Goal: Task Accomplishment & Management: Use online tool/utility

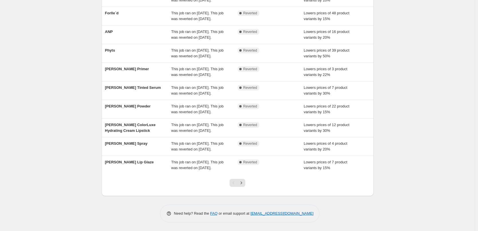
scroll to position [121, 0]
click at [242, 182] on icon "Next" at bounding box center [241, 183] width 6 height 6
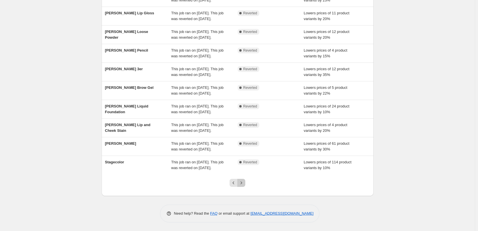
click at [243, 181] on icon "Next" at bounding box center [241, 183] width 6 height 6
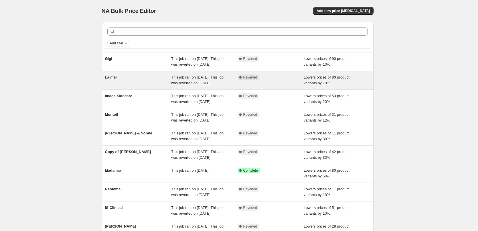
click at [117, 79] on span "La mer" at bounding box center [111, 77] width 12 height 4
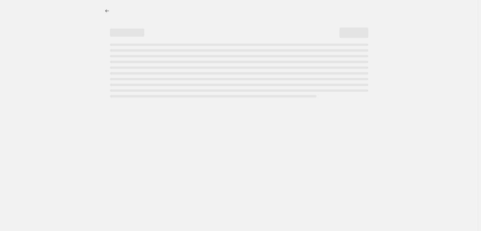
select select "percentage"
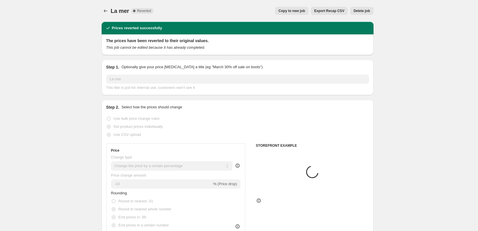
select select "vendor"
click at [300, 10] on span "Copy to new job" at bounding box center [292, 11] width 27 height 5
select select "percentage"
select select "vendor"
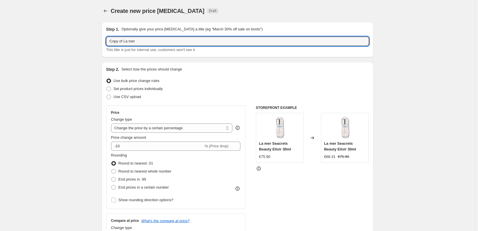
drag, startPoint x: 124, startPoint y: 42, endPoint x: 64, endPoint y: 38, distance: 60.5
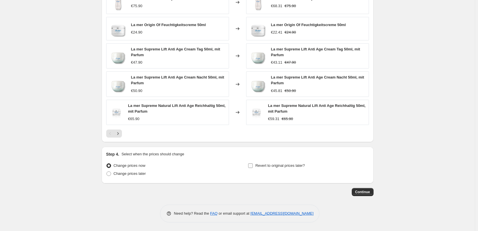
type input "La mer"
click at [284, 163] on span "Revert to original prices later?" at bounding box center [280, 165] width 50 height 4
click at [253, 163] on input "Revert to original prices later?" at bounding box center [250, 165] width 5 height 5
checkbox input "true"
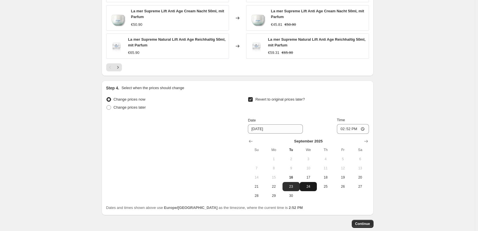
scroll to position [510, 0]
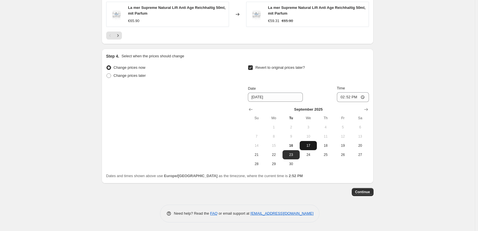
click at [313, 144] on span "17" at bounding box center [308, 145] width 13 height 5
type input "[DATE]"
click at [339, 98] on input "14:52" at bounding box center [353, 97] width 32 height 10
type input "03:00"
click at [370, 193] on span "Continue" at bounding box center [362, 192] width 15 height 5
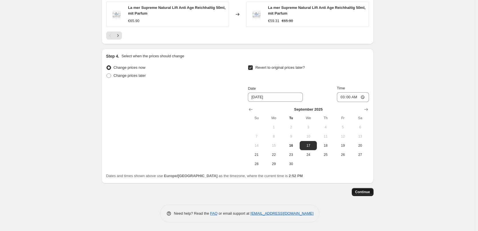
scroll to position [0, 0]
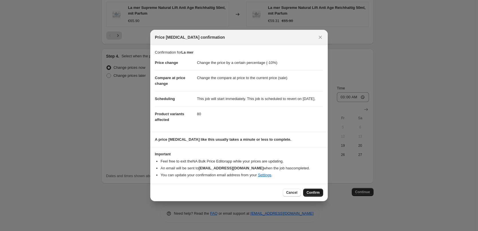
click at [307, 195] on span "Confirm" at bounding box center [313, 192] width 13 height 5
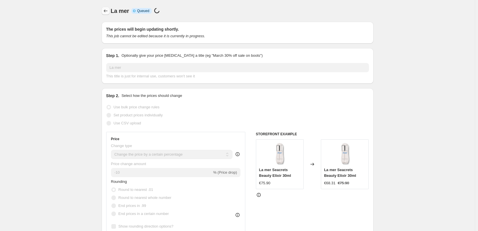
click at [108, 13] on icon "Price change jobs" at bounding box center [106, 11] width 6 height 6
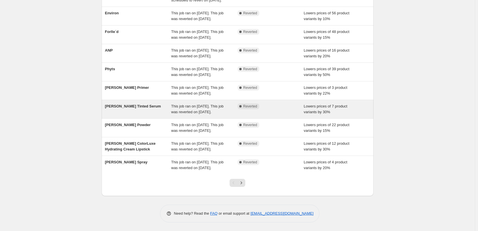
scroll to position [93, 0]
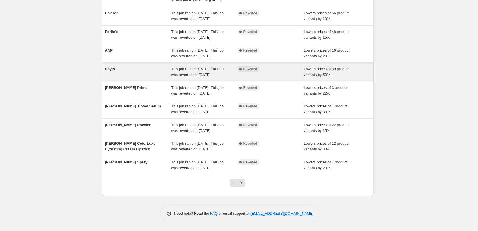
click at [111, 67] on span "Phyts" at bounding box center [110, 69] width 10 height 4
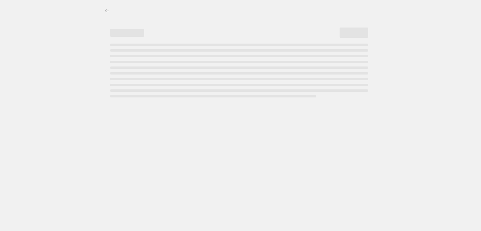
select select "percentage"
select select "vendor"
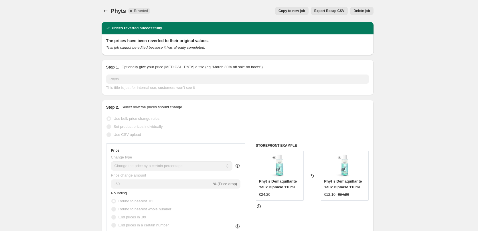
click at [310, 15] on div "Phyts. This page is ready Phyts Complete Reverted Copy to new job Export Recap …" at bounding box center [238, 11] width 272 height 22
click at [305, 13] on span "Copy to new job" at bounding box center [292, 11] width 27 height 5
select select "percentage"
select select "vendor"
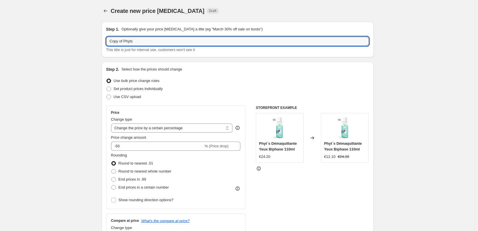
drag, startPoint x: 126, startPoint y: 42, endPoint x: 80, endPoint y: 40, distance: 45.3
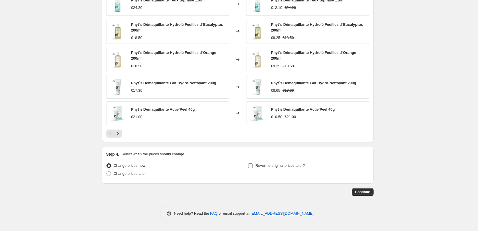
type input "Phyts"
click at [286, 166] on span "Revert to original prices later?" at bounding box center [280, 165] width 50 height 4
click at [253, 166] on input "Revert to original prices later?" at bounding box center [250, 165] width 5 height 5
checkbox input "true"
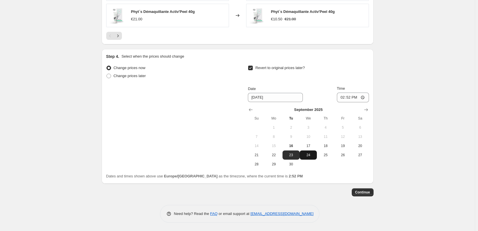
scroll to position [508, 0]
click at [313, 150] on button "24" at bounding box center [308, 154] width 17 height 9
click at [313, 142] on button "17" at bounding box center [308, 145] width 17 height 9
type input "[DATE]"
click at [344, 97] on input "14:52" at bounding box center [353, 97] width 32 height 10
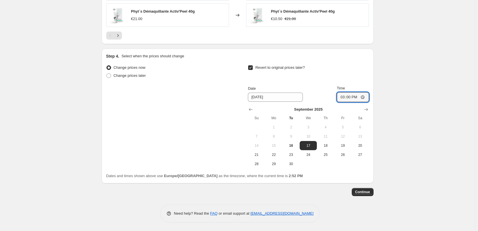
type input "03:00"
click at [369, 189] on button "Continue" at bounding box center [363, 192] width 22 height 8
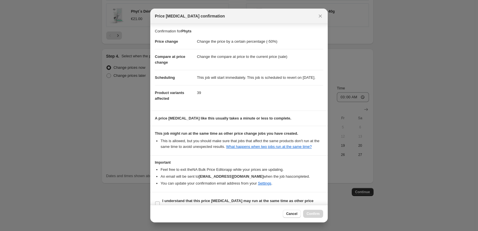
scroll to position [16, 0]
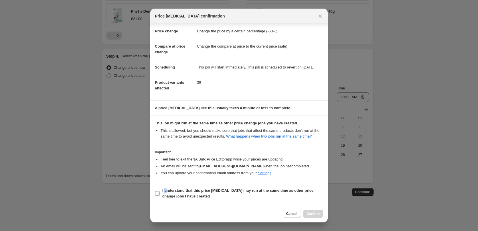
click at [167, 193] on label "I understand that this price [MEDICAL_DATA] may run at the same time as other p…" at bounding box center [239, 193] width 168 height 14
click at [167, 190] on b "I understand that this price [MEDICAL_DATA] may run at the same time as other p…" at bounding box center [237, 193] width 151 height 10
click at [160, 191] on input "I understand that this price [MEDICAL_DATA] may run at the same time as other p…" at bounding box center [157, 193] width 5 height 5
checkbox input "true"
click at [318, 210] on button "Confirm" at bounding box center [313, 214] width 20 height 8
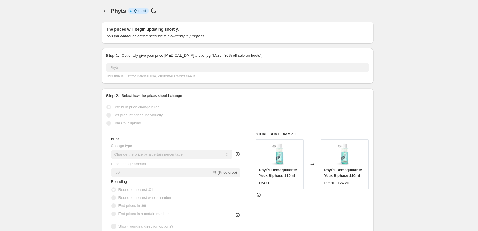
click at [111, 9] on div at bounding box center [106, 11] width 9 height 8
click at [105, 9] on icon "Price change jobs" at bounding box center [106, 11] width 6 height 6
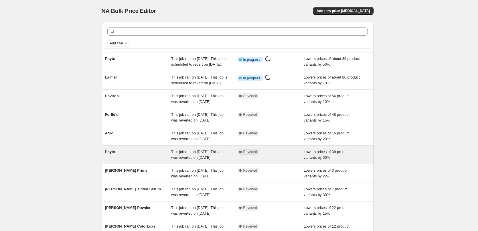
click at [114, 154] on span "Phyts" at bounding box center [110, 151] width 10 height 4
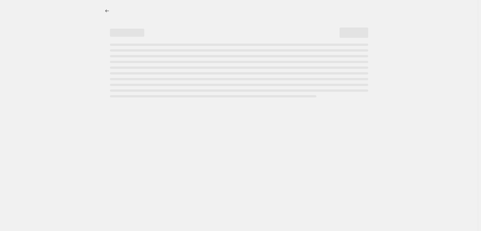
select select "percentage"
select select "vendor"
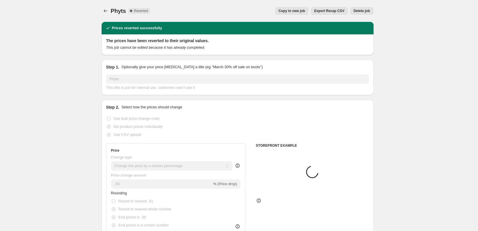
click at [366, 13] on span "Delete job" at bounding box center [362, 11] width 16 height 5
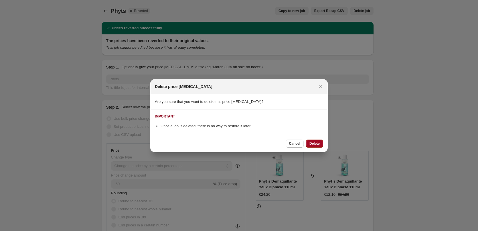
click at [309, 141] on button "Delete" at bounding box center [314, 143] width 17 height 8
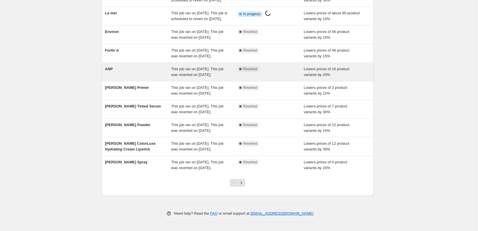
scroll to position [121, 0]
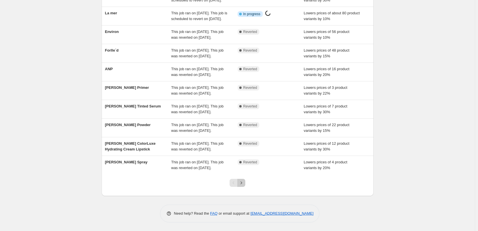
click at [243, 182] on icon "Next" at bounding box center [241, 183] width 6 height 6
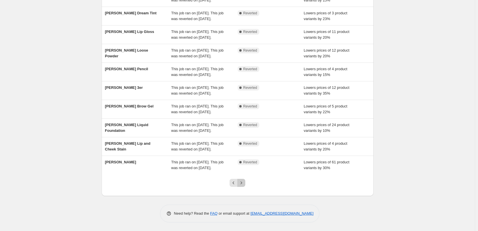
click at [242, 182] on icon "Next" at bounding box center [241, 182] width 1 height 3
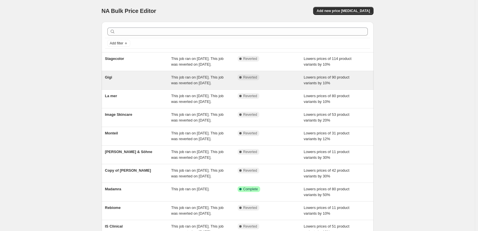
click at [112, 86] on div "Gigi" at bounding box center [138, 79] width 66 height 11
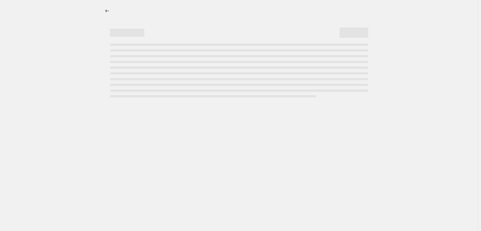
select select "percentage"
select select "vendor"
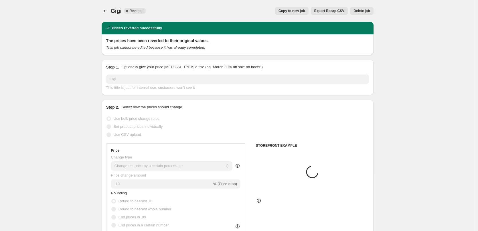
click at [294, 12] on span "Copy to new job" at bounding box center [292, 11] width 27 height 5
select select "percentage"
select select "vendor"
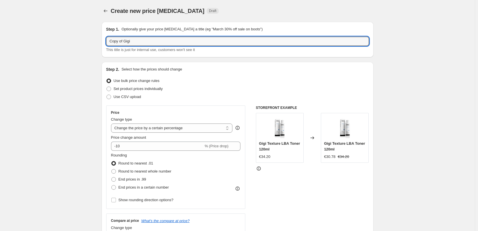
drag, startPoint x: 124, startPoint y: 42, endPoint x: 62, endPoint y: 47, distance: 61.7
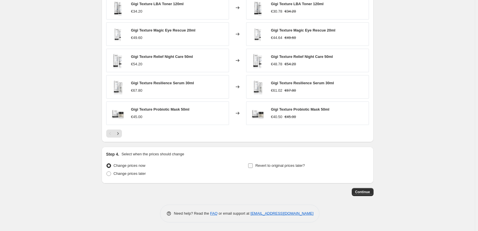
type input "Gigi"
click at [293, 168] on span "Revert to original prices later?" at bounding box center [280, 166] width 50 height 6
click at [253, 168] on input "Revert to original prices later?" at bounding box center [250, 165] width 5 height 5
checkbox input "true"
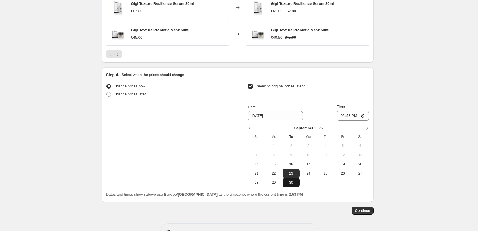
scroll to position [504, 0]
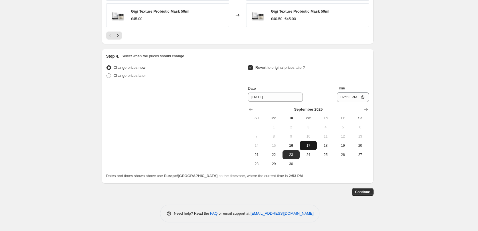
click at [316, 148] on button "17" at bounding box center [308, 145] width 17 height 9
type input "[DATE]"
click at [345, 95] on input "14:53" at bounding box center [353, 97] width 32 height 10
type input "15:59"
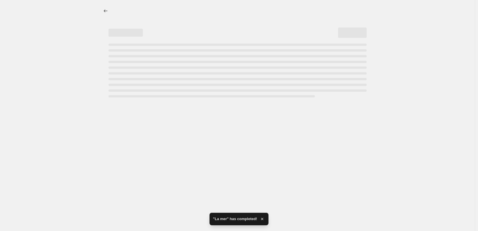
scroll to position [0, 0]
select select "percentage"
select select "vendor"
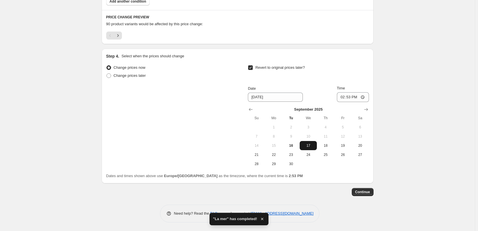
scroll to position [372, 0]
click at [343, 98] on input "14:53" at bounding box center [353, 97] width 32 height 10
type input "03:00"
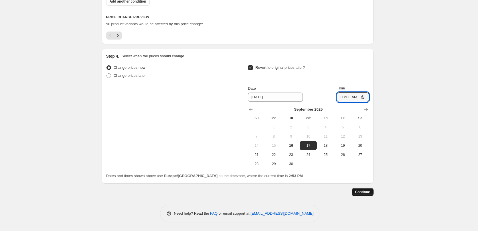
click at [368, 192] on span "Continue" at bounding box center [362, 192] width 15 height 5
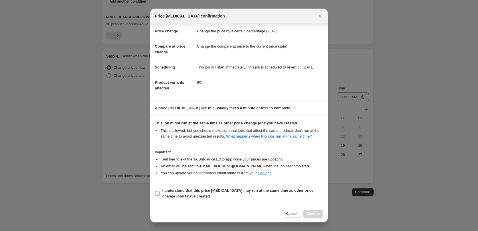
scroll to position [16, 0]
click at [191, 194] on b "I understand that this price [MEDICAL_DATA] may run at the same time as other p…" at bounding box center [237, 193] width 151 height 10
click at [160, 194] on input "I understand that this price [MEDICAL_DATA] may run at the same time as other p…" at bounding box center [157, 193] width 5 height 5
checkbox input "true"
click at [319, 212] on span "Confirm" at bounding box center [313, 213] width 13 height 5
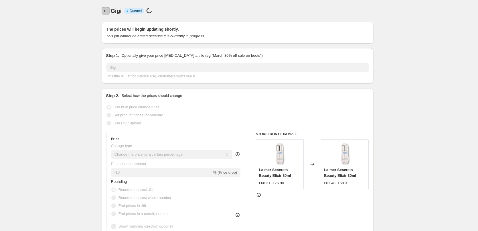
click at [106, 14] on button "Price change jobs" at bounding box center [106, 11] width 8 height 8
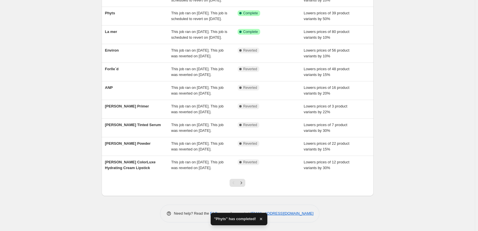
scroll to position [121, 0]
click at [245, 182] on button "Next" at bounding box center [241, 183] width 8 height 8
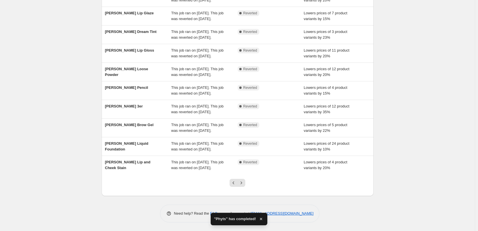
click at [245, 182] on button "Next" at bounding box center [241, 183] width 8 height 8
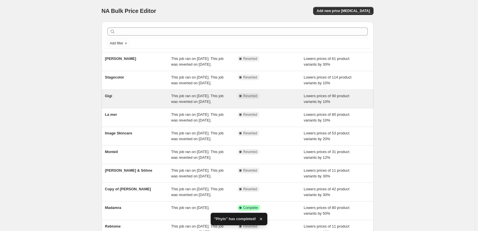
click at [114, 104] on div "Gigi" at bounding box center [138, 98] width 66 height 11
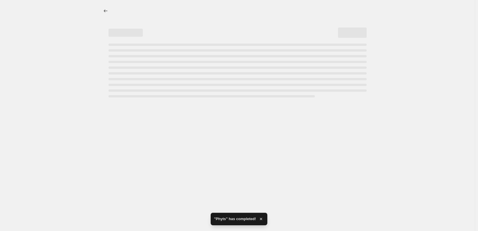
select select "percentage"
select select "vendor"
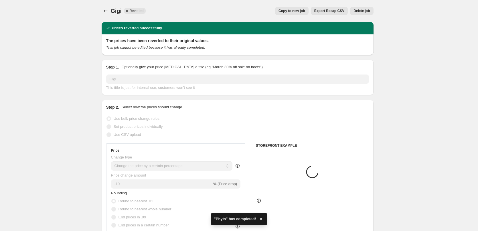
click at [369, 13] on button "Delete job" at bounding box center [361, 11] width 23 height 8
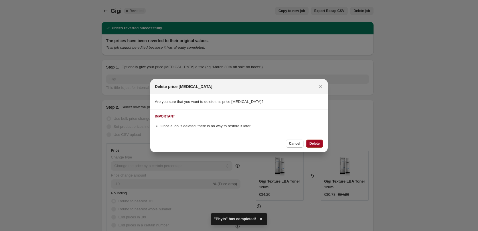
click at [311, 147] on button "Delete" at bounding box center [314, 143] width 17 height 8
click at [313, 142] on div "Cancel Loading Delete" at bounding box center [305, 143] width 38 height 8
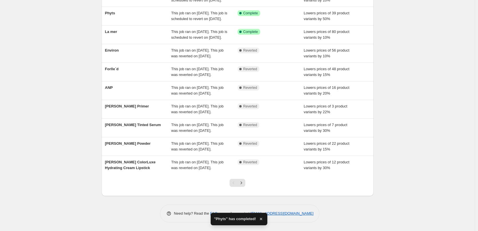
scroll to position [121, 0]
click at [245, 184] on button "Next" at bounding box center [241, 183] width 8 height 8
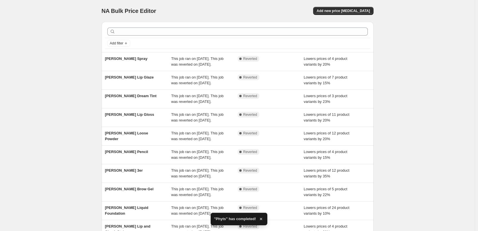
scroll to position [0, 0]
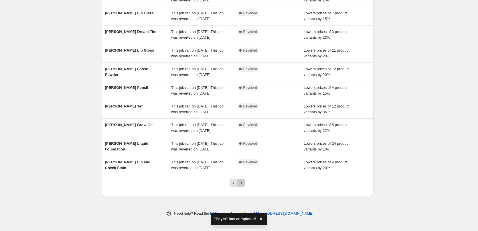
click at [245, 184] on button "Next" at bounding box center [241, 183] width 8 height 8
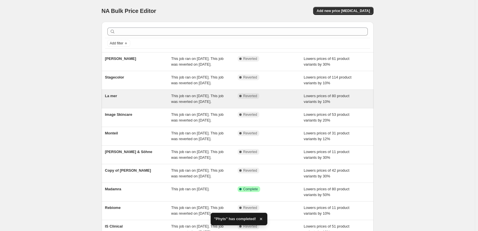
click at [113, 104] on div "La mer" at bounding box center [138, 98] width 66 height 11
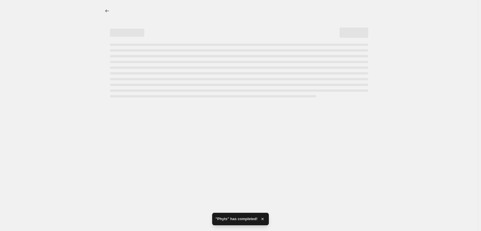
select select "percentage"
select select "vendor"
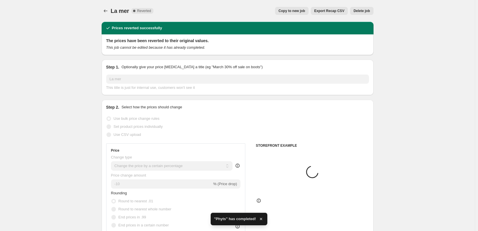
click at [370, 9] on span "Delete job" at bounding box center [362, 11] width 16 height 5
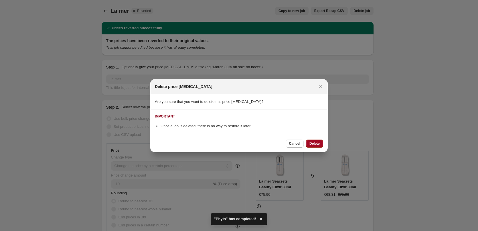
click at [310, 142] on span "Delete" at bounding box center [314, 143] width 10 height 5
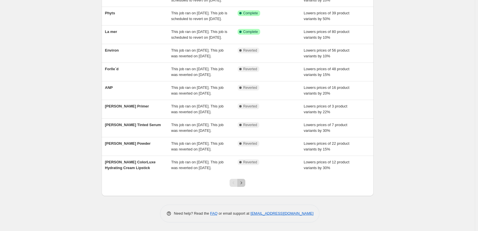
click at [244, 183] on icon "Next" at bounding box center [241, 183] width 6 height 6
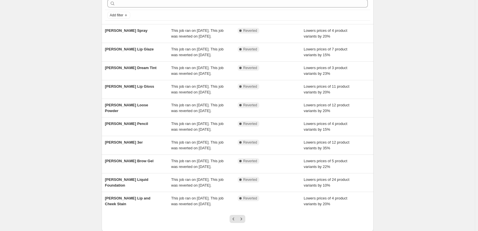
scroll to position [121, 0]
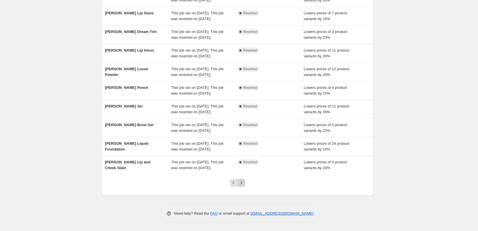
click at [242, 181] on icon "Next" at bounding box center [241, 183] width 6 height 6
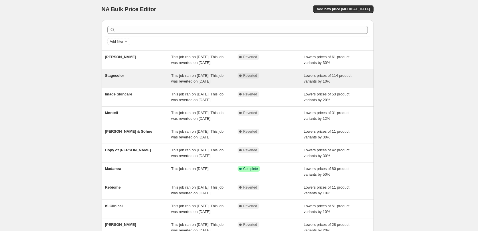
scroll to position [0, 0]
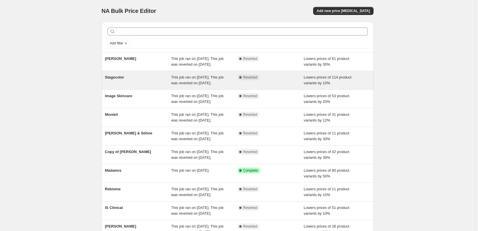
click at [125, 83] on div "Stagecolor" at bounding box center [138, 79] width 66 height 11
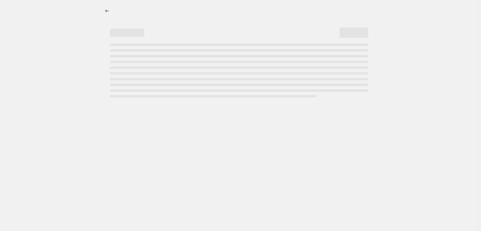
select select "percentage"
select select "vendor"
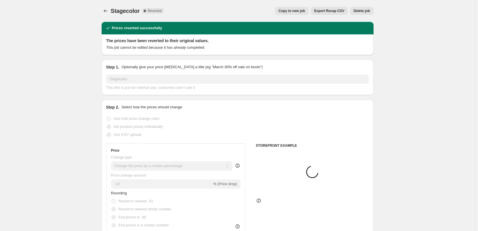
click at [295, 12] on span "Copy to new job" at bounding box center [292, 11] width 27 height 5
select select "percentage"
select select "vendor"
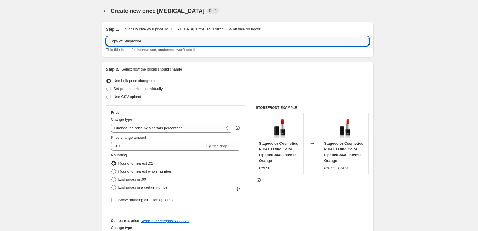
drag, startPoint x: 125, startPoint y: 42, endPoint x: 93, endPoint y: 42, distance: 31.8
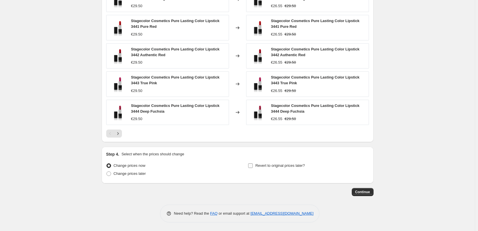
type input "Stagecolor"
click at [281, 169] on label "Revert to original prices later?" at bounding box center [276, 165] width 57 height 8
click at [253, 168] on input "Revert to original prices later?" at bounding box center [250, 165] width 5 height 5
checkbox input "true"
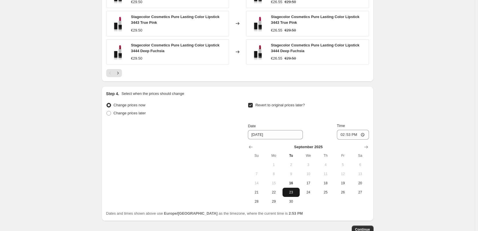
scroll to position [513, 0]
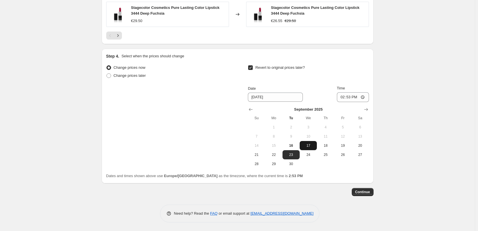
click at [305, 143] on span "17" at bounding box center [308, 145] width 13 height 5
type input "[DATE]"
click at [344, 99] on input "14:53" at bounding box center [353, 97] width 32 height 10
type input "03:00"
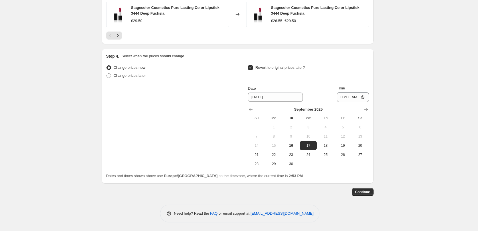
click at [368, 191] on span "Continue" at bounding box center [362, 192] width 15 height 5
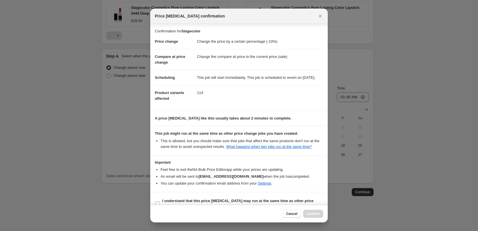
scroll to position [16, 0]
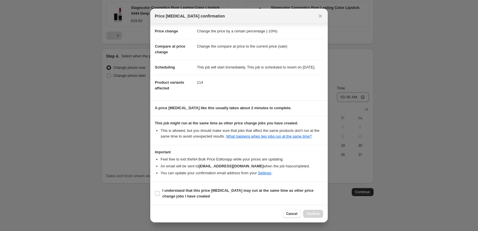
click at [180, 202] on section "I understand that this price [MEDICAL_DATA] may run at the same time as other p…" at bounding box center [238, 193] width 177 height 23
click at [180, 196] on b "I understand that this price [MEDICAL_DATA] may run at the same time as other p…" at bounding box center [237, 193] width 151 height 10
click at [160, 196] on input "I understand that this price [MEDICAL_DATA] may run at the same time as other p…" at bounding box center [157, 193] width 5 height 5
checkbox input "true"
click at [305, 212] on button "Confirm" at bounding box center [313, 214] width 20 height 8
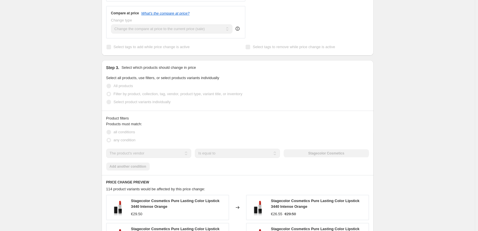
scroll to position [156, 0]
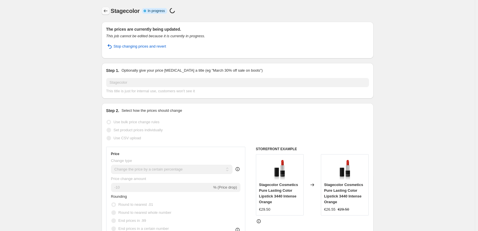
click at [106, 9] on icon "Price change jobs" at bounding box center [106, 11] width 6 height 6
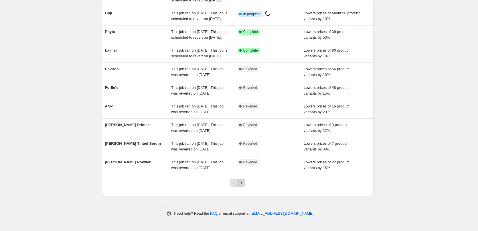
click at [242, 182] on icon "Next" at bounding box center [241, 183] width 6 height 6
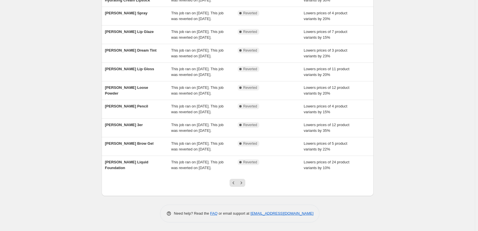
click at [242, 182] on icon "Next" at bounding box center [241, 183] width 6 height 6
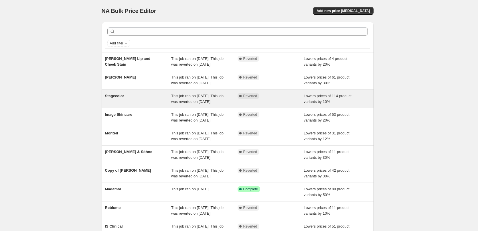
click at [123, 98] on span "Stagecolor" at bounding box center [114, 96] width 19 height 4
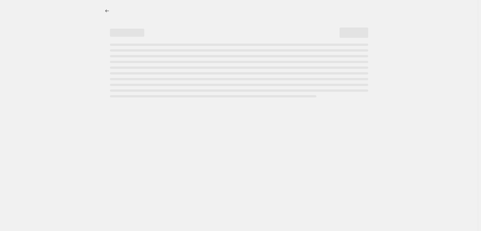
select select "percentage"
select select "vendor"
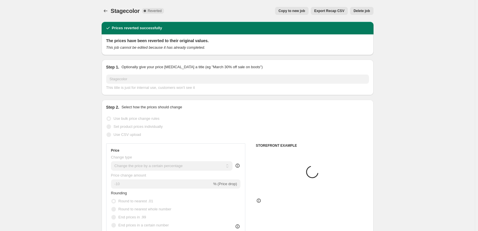
click at [366, 12] on span "Delete job" at bounding box center [362, 11] width 16 height 5
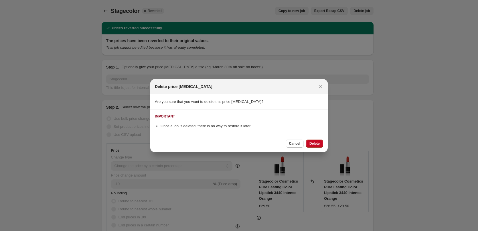
click at [320, 138] on div "Cancel Delete" at bounding box center [238, 143] width 177 height 17
click at [320, 145] on button "Delete" at bounding box center [314, 143] width 17 height 8
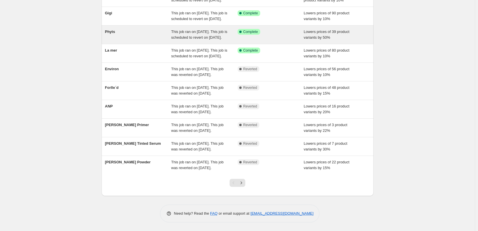
scroll to position [121, 0]
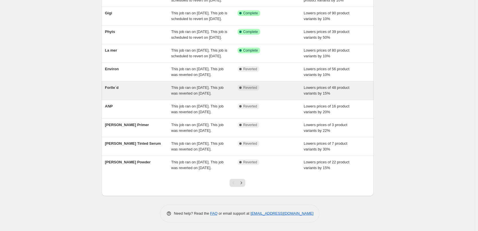
click at [121, 85] on div "Forlle´d" at bounding box center [138, 90] width 66 height 11
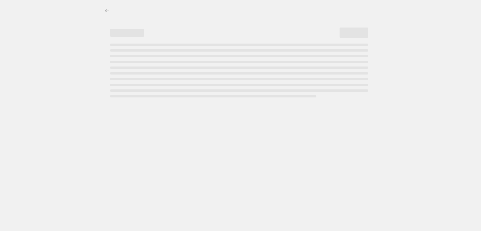
select select "percentage"
select select "remove"
select select "vendor"
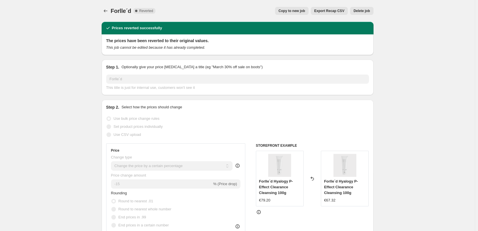
click at [293, 10] on span "Copy to new job" at bounding box center [292, 11] width 27 height 5
select select "percentage"
select select "remove"
select select "vendor"
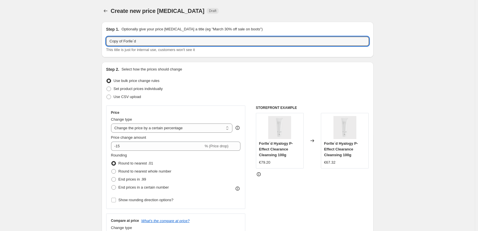
drag, startPoint x: 125, startPoint y: 41, endPoint x: 91, endPoint y: 41, distance: 34.6
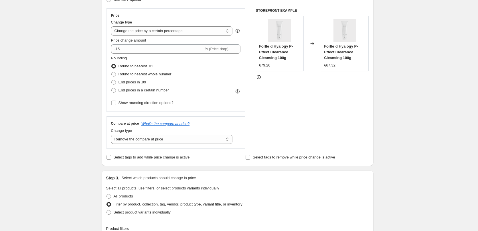
scroll to position [86, 0]
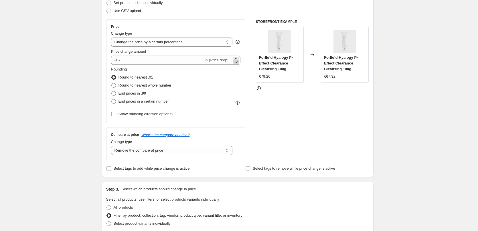
type input "Forlle´d"
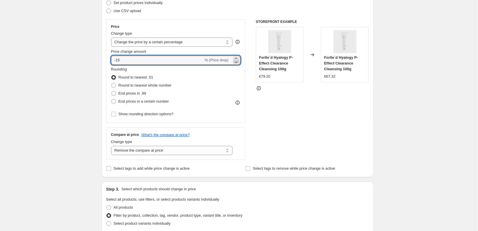
click at [239, 63] on icon at bounding box center [236, 62] width 6 height 6
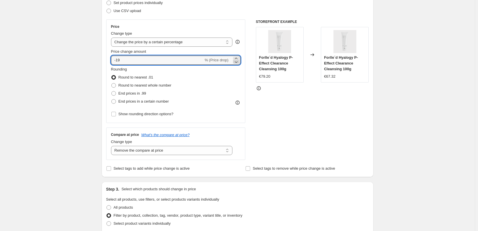
type input "-20"
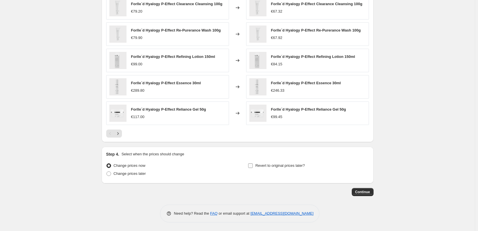
click at [279, 167] on span "Revert to original prices later?" at bounding box center [280, 165] width 50 height 4
click at [253, 167] on input "Revert to original prices later?" at bounding box center [250, 165] width 5 height 5
checkbox input "true"
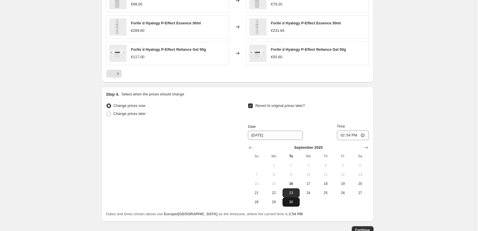
scroll to position [504, 0]
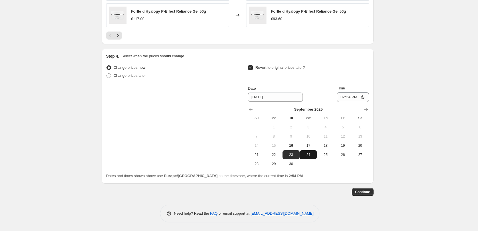
click at [312, 151] on button "24" at bounding box center [308, 154] width 17 height 9
click at [312, 148] on button "17" at bounding box center [308, 145] width 17 height 9
type input "[DATE]"
click at [343, 98] on input "14:54" at bounding box center [353, 97] width 32 height 10
type input "03:00"
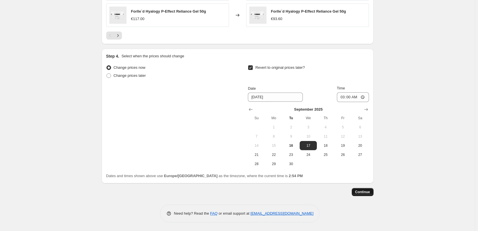
click at [366, 190] on span "Continue" at bounding box center [362, 192] width 15 height 5
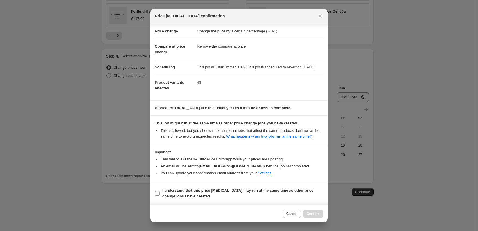
scroll to position [16, 0]
click at [188, 190] on b "I understand that this price [MEDICAL_DATA] may run at the same time as other p…" at bounding box center [237, 193] width 151 height 10
click at [160, 191] on input "I understand that this price [MEDICAL_DATA] may run at the same time as other p…" at bounding box center [157, 193] width 5 height 5
checkbox input "true"
click at [310, 209] on div "Cancel Confirm" at bounding box center [238, 213] width 177 height 17
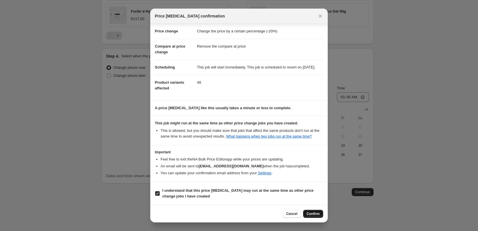
click at [312, 214] on span "Confirm" at bounding box center [313, 213] width 13 height 5
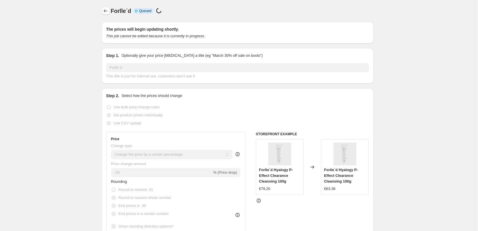
click at [107, 10] on icon "Price change jobs" at bounding box center [106, 11] width 6 height 6
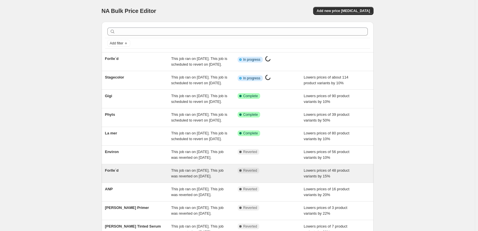
click at [117, 172] on span "Forlle´d" at bounding box center [112, 170] width 14 height 4
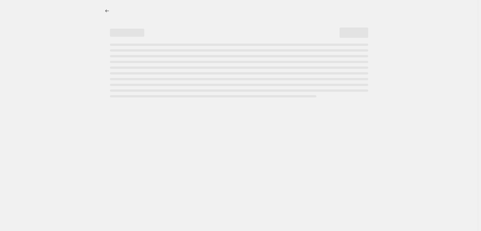
select select "percentage"
select select "remove"
select select "vendor"
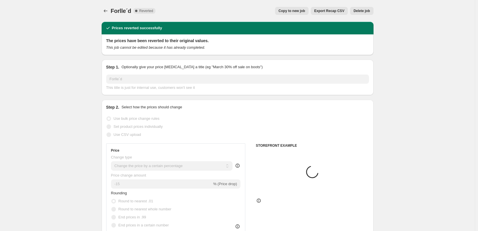
click at [364, 10] on span "Delete job" at bounding box center [362, 11] width 16 height 5
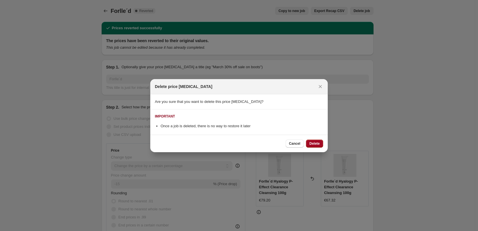
click at [320, 140] on button "Delete" at bounding box center [314, 143] width 17 height 8
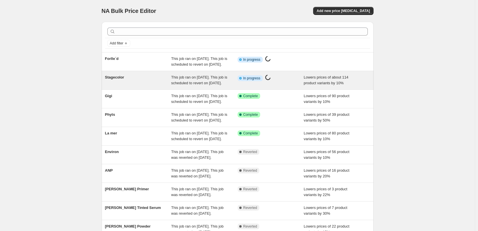
scroll to position [121, 0]
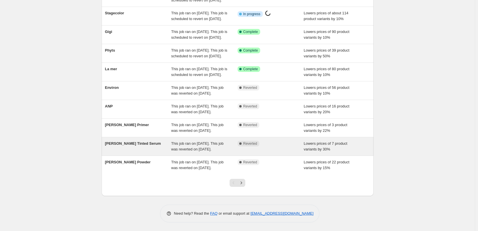
click at [144, 141] on span "[PERSON_NAME] Tinted Serum" at bounding box center [133, 143] width 56 height 4
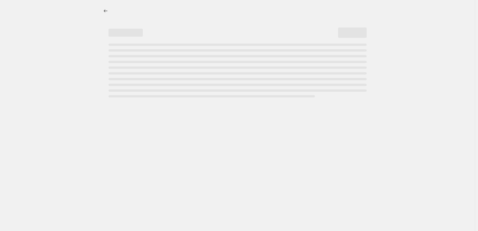
select select "percentage"
select select "tag"
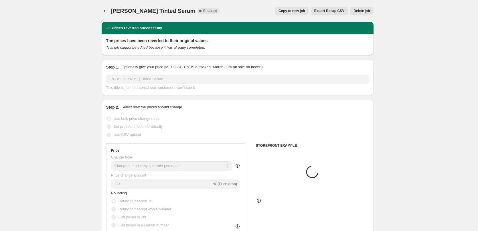
click at [302, 13] on span "Copy to new job" at bounding box center [292, 11] width 27 height 5
select select "percentage"
select select "tag"
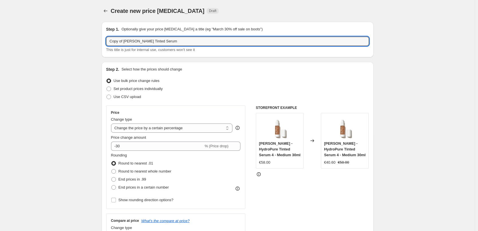
drag, startPoint x: 124, startPoint y: 42, endPoint x: 92, endPoint y: 46, distance: 32.1
type input "[PERSON_NAME] Tinted Serum"
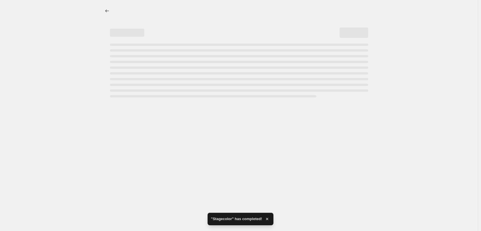
select select "percentage"
select select "tag"
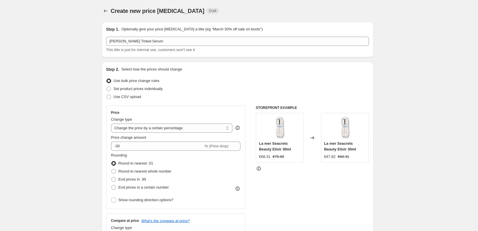
click at [113, 13] on span "Create new price [MEDICAL_DATA]" at bounding box center [158, 11] width 94 height 6
click at [108, 12] on icon "Price change jobs" at bounding box center [106, 11] width 6 height 6
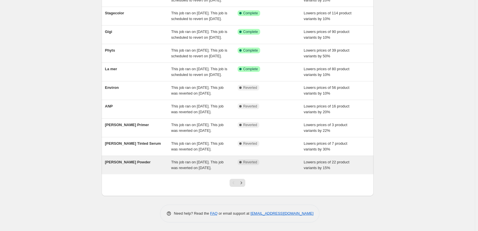
scroll to position [115, 0]
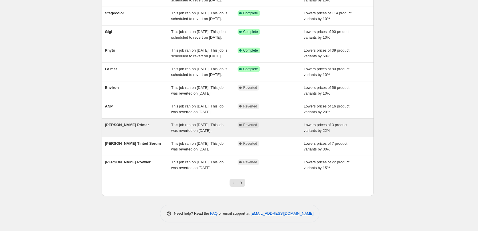
click at [139, 123] on span "[PERSON_NAME] Primer" at bounding box center [127, 125] width 44 height 4
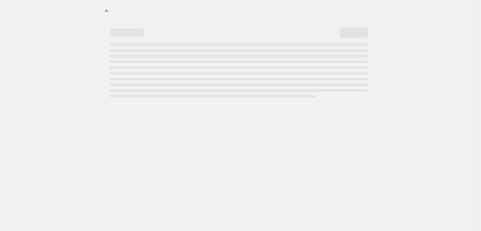
select select "percentage"
select select "tag"
select select "vendor"
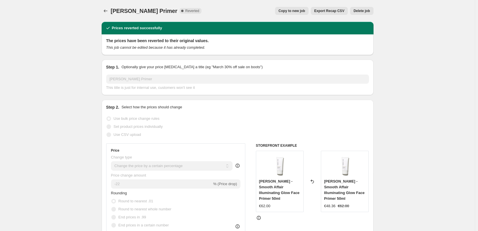
click at [288, 11] on span "Copy to new job" at bounding box center [292, 11] width 27 height 5
select select "percentage"
select select "tag"
select select "vendor"
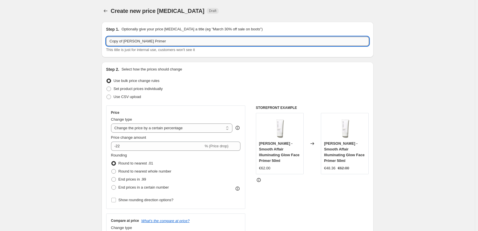
click at [126, 41] on input "Copy of [PERSON_NAME] Primer" at bounding box center [237, 41] width 263 height 9
click at [124, 43] on input "Copy of [PERSON_NAME] Primer" at bounding box center [237, 41] width 263 height 9
click at [126, 41] on input "Copy of [PERSON_NAME] Primer" at bounding box center [237, 41] width 263 height 9
drag, startPoint x: 124, startPoint y: 41, endPoint x: 79, endPoint y: 39, distance: 45.0
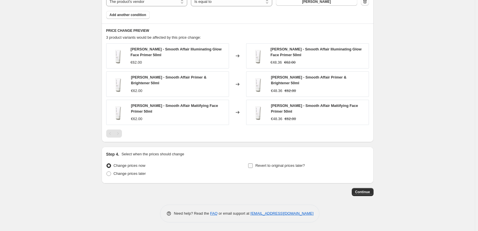
type input "[PERSON_NAME] Primer"
click at [279, 169] on label "Revert to original prices later?" at bounding box center [276, 165] width 57 height 8
click at [253, 168] on input "Revert to original prices later?" at bounding box center [250, 165] width 5 height 5
checkbox input "true"
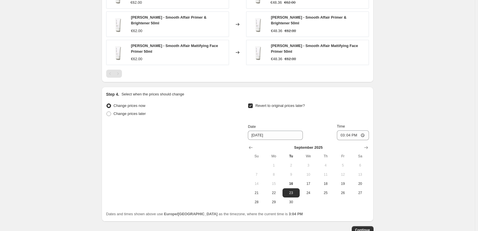
scroll to position [469, 0]
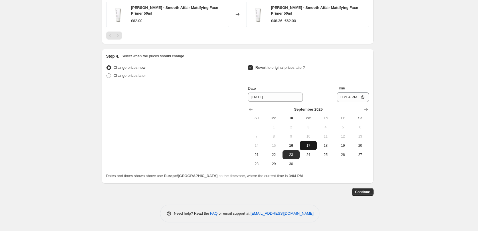
click at [308, 148] on span "17" at bounding box center [308, 145] width 13 height 5
type input "[DATE]"
click at [342, 96] on input "15:04" at bounding box center [353, 97] width 32 height 10
type input "03:00"
click at [369, 194] on span "Continue" at bounding box center [362, 192] width 15 height 5
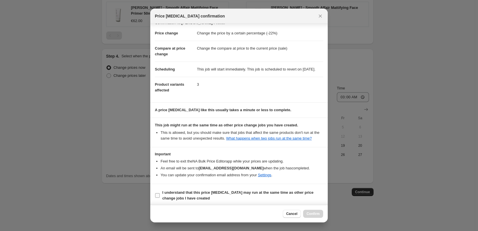
scroll to position [16, 0]
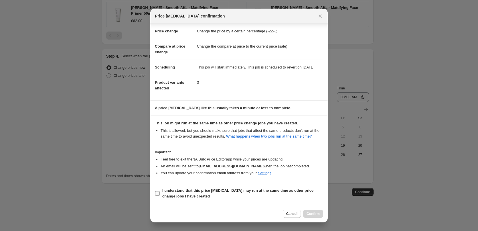
click at [186, 191] on b "I understand that this price [MEDICAL_DATA] may run at the same time as other p…" at bounding box center [237, 193] width 151 height 10
click at [160, 191] on input "I understand that this price [MEDICAL_DATA] may run at the same time as other p…" at bounding box center [157, 193] width 5 height 5
checkbox input "true"
click at [312, 210] on button "Confirm" at bounding box center [313, 214] width 20 height 8
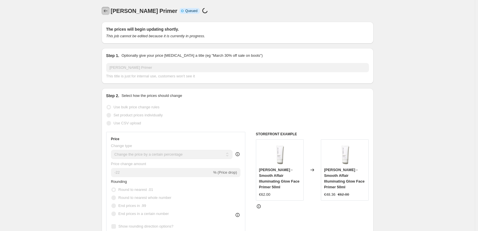
click at [104, 11] on icon "Price change jobs" at bounding box center [106, 11] width 6 height 6
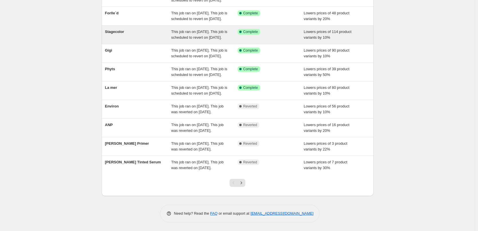
scroll to position [121, 0]
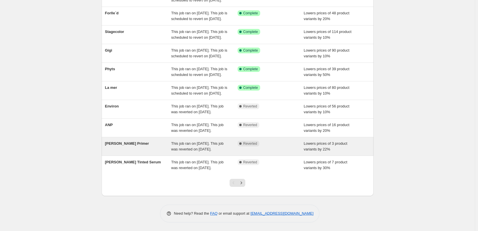
click at [126, 141] on span "[PERSON_NAME] Primer" at bounding box center [127, 143] width 44 height 4
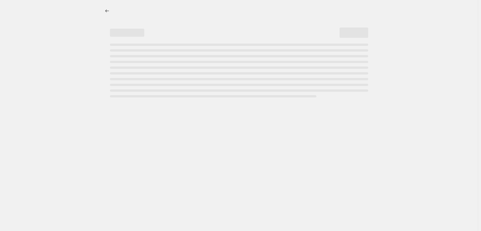
select select "percentage"
select select "tag"
select select "vendor"
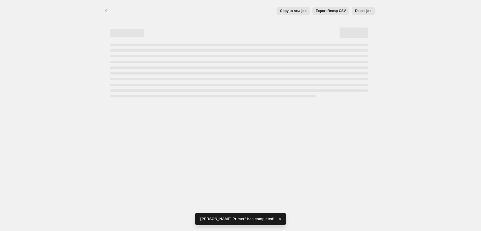
click at [366, 10] on span "Delete job" at bounding box center [363, 11] width 16 height 5
select select "percentage"
select select "tag"
select select "vendor"
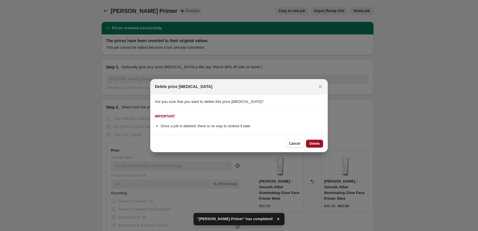
click at [319, 143] on span "Delete" at bounding box center [314, 143] width 10 height 5
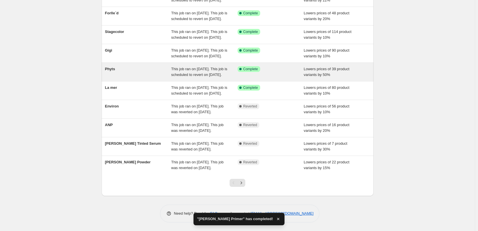
scroll to position [121, 0]
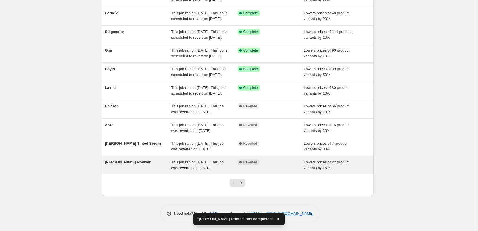
click at [119, 160] on span "[PERSON_NAME] Powder" at bounding box center [128, 162] width 46 height 4
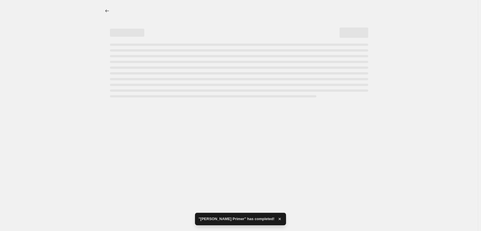
select select "percentage"
select select "tag"
select select "vendor"
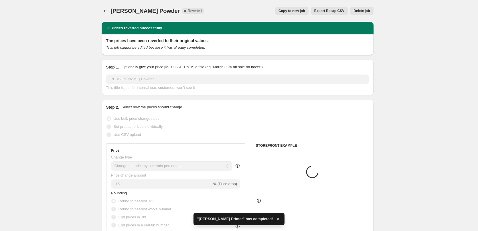
click at [301, 13] on span "Copy to new job" at bounding box center [292, 11] width 27 height 5
select select "percentage"
select select "tag"
select select "vendor"
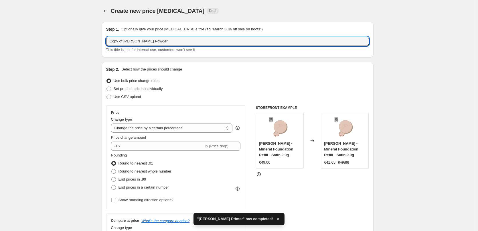
drag, startPoint x: 125, startPoint y: 41, endPoint x: 57, endPoint y: 45, distance: 68.3
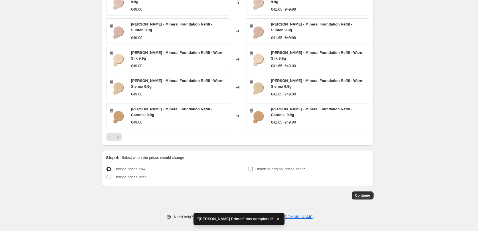
type input "[PERSON_NAME] Powder"
click at [283, 167] on span "Revert to original prices later?" at bounding box center [280, 169] width 50 height 4
click at [253, 167] on input "Revert to original prices later?" at bounding box center [250, 169] width 5 height 5
checkbox input "true"
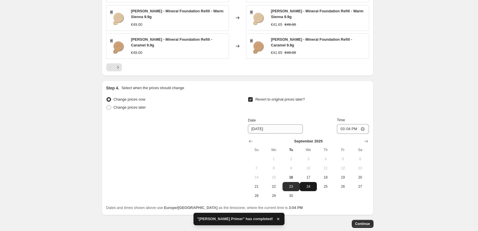
scroll to position [522, 0]
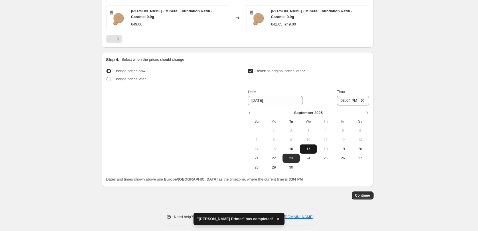
click at [309, 147] on span "17" at bounding box center [308, 149] width 13 height 5
type input "[DATE]"
click at [340, 98] on input "15:04" at bounding box center [353, 101] width 32 height 10
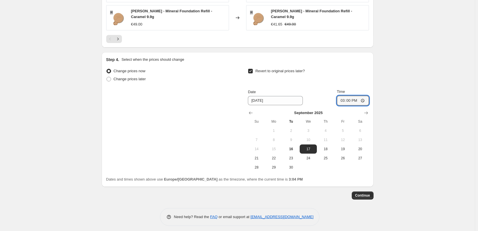
type input "03:00"
click at [365, 193] on span "Continue" at bounding box center [362, 195] width 15 height 5
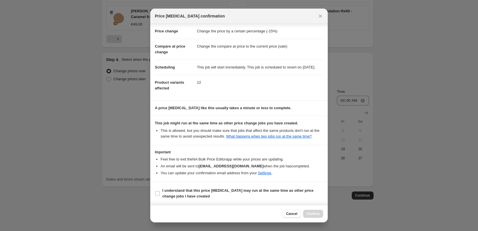
scroll to position [16, 0]
click at [195, 185] on section "I understand that this price [MEDICAL_DATA] may run at the same time as other p…" at bounding box center [238, 193] width 177 height 23
click at [198, 190] on b "I understand that this price [MEDICAL_DATA] may run at the same time as other p…" at bounding box center [237, 193] width 151 height 10
click at [160, 191] on input "I understand that this price [MEDICAL_DATA] may run at the same time as other p…" at bounding box center [157, 193] width 5 height 5
checkbox input "true"
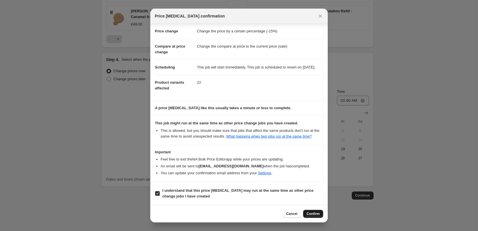
click at [311, 211] on button "Confirm" at bounding box center [313, 214] width 20 height 8
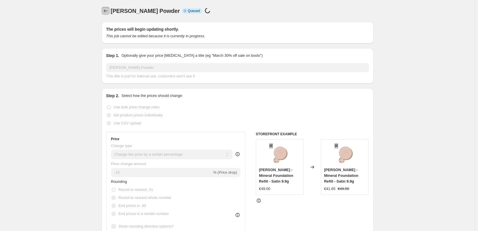
click at [106, 11] on icon "Price change jobs" at bounding box center [106, 11] width 6 height 6
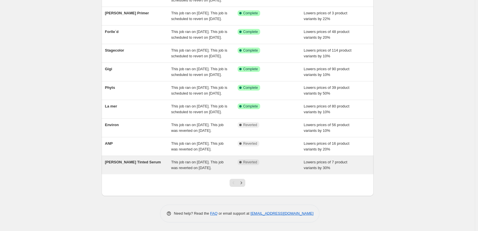
scroll to position [121, 0]
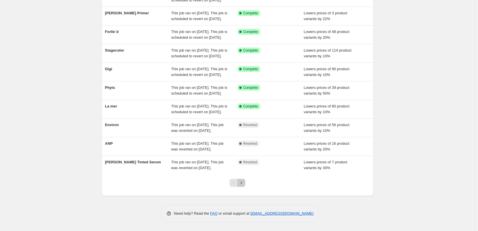
click at [243, 184] on icon "Next" at bounding box center [241, 183] width 6 height 6
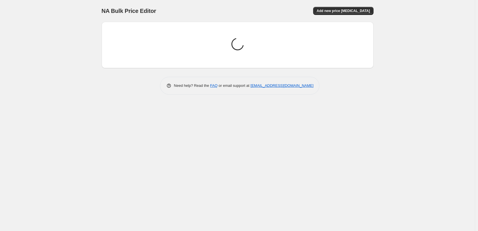
scroll to position [0, 0]
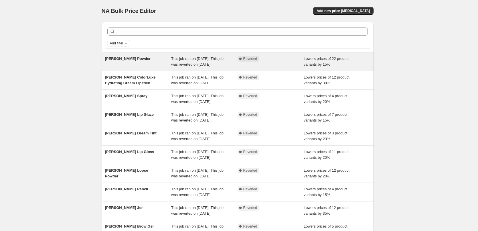
click at [123, 53] on div "[PERSON_NAME] Powder This job ran on [DATE]. This job was reverted on [DATE]. C…" at bounding box center [238, 61] width 272 height 18
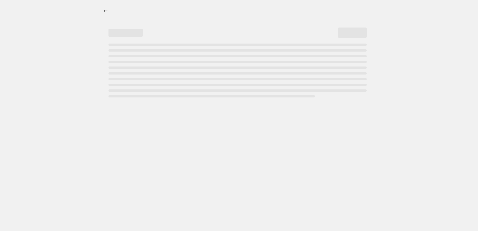
select select "percentage"
select select "tag"
select select "vendor"
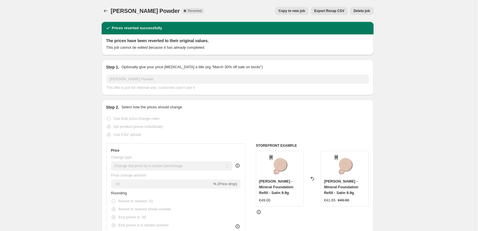
click at [365, 7] on button "Delete job" at bounding box center [361, 11] width 23 height 8
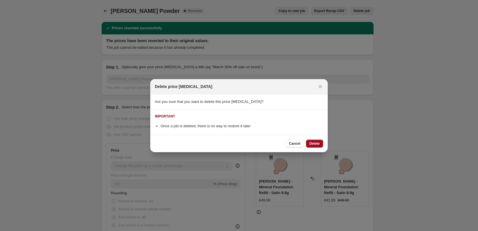
click at [322, 142] on button "Delete" at bounding box center [314, 143] width 17 height 8
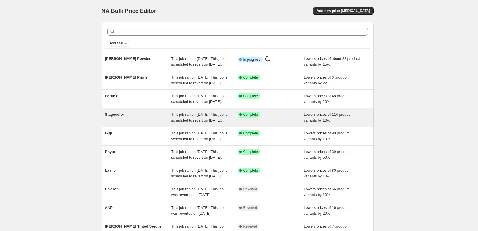
scroll to position [121, 0]
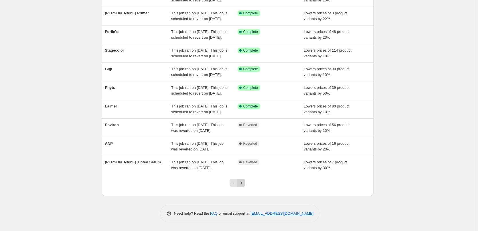
click at [244, 182] on icon "Next" at bounding box center [241, 183] width 6 height 6
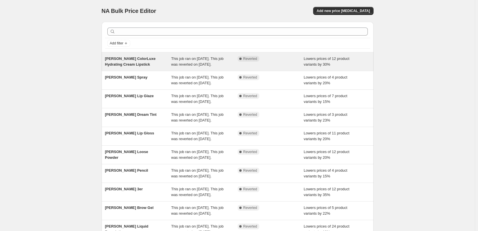
click at [128, 59] on span "[PERSON_NAME] ColorLuxe Hydrating Cream Lipstick" at bounding box center [130, 61] width 51 height 10
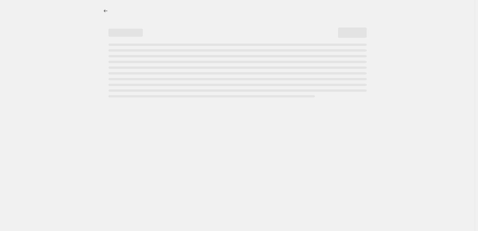
select select "percentage"
select select "tag"
select select "vendor"
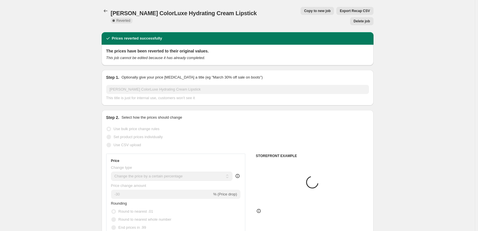
click at [304, 9] on span "Copy to new job" at bounding box center [317, 11] width 27 height 5
select select "percentage"
select select "tag"
select select "vendor"
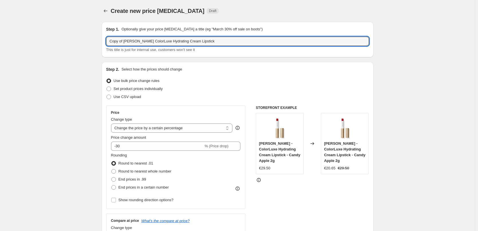
drag, startPoint x: 125, startPoint y: 42, endPoint x: 57, endPoint y: 44, distance: 67.9
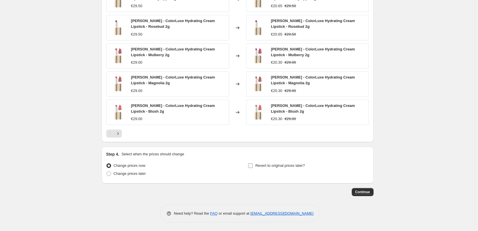
type input "[PERSON_NAME] ColorLuxe Hydrating Cream Lipstick"
click at [294, 168] on label "Revert to original prices later?" at bounding box center [276, 165] width 57 height 8
click at [253, 168] on input "Revert to original prices later?" at bounding box center [250, 165] width 5 height 5
checkbox input "true"
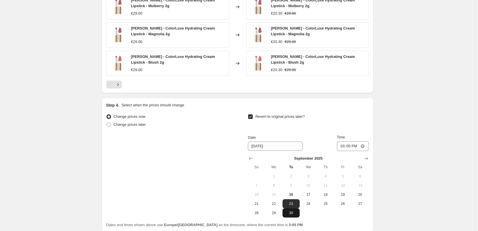
scroll to position [526, 0]
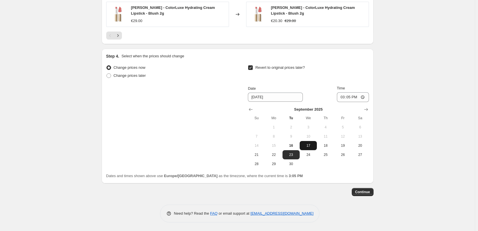
click at [314, 148] on button "17" at bounding box center [308, 145] width 17 height 9
type input "[DATE]"
click at [343, 102] on div "[DATE] Su Mo Tu We Th Fr Sa 1 2 3 4 5 6 7 8 9 10 11 12 13 14 15 16 17 18 19 20 …" at bounding box center [305, 135] width 125 height 66
click at [343, 99] on input "15:05" at bounding box center [353, 97] width 32 height 10
type input "03:00"
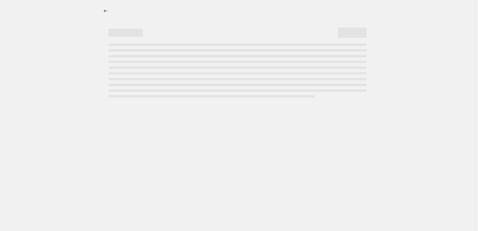
scroll to position [0, 0]
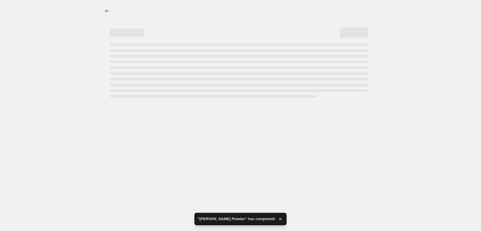
click at [367, 190] on div at bounding box center [239, 115] width 478 height 231
select select "percentage"
select select "tag"
select select "vendor"
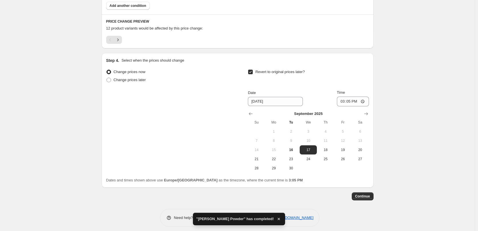
scroll to position [385, 0]
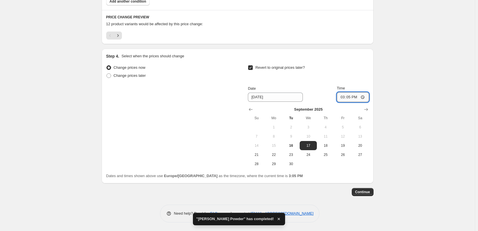
click at [345, 98] on input "15:05" at bounding box center [353, 97] width 32 height 10
type input "03:00"
click at [370, 190] on span "Continue" at bounding box center [362, 192] width 15 height 5
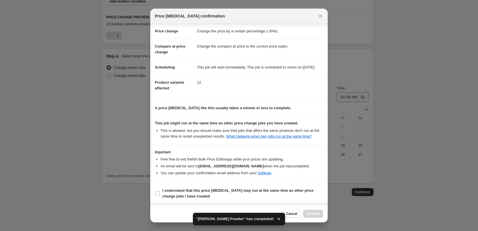
scroll to position [16, 0]
click at [199, 187] on label "I understand that this price [MEDICAL_DATA] may run at the same time as other p…" at bounding box center [239, 193] width 168 height 14
click at [160, 191] on input "I understand that this price [MEDICAL_DATA] may run at the same time as other p…" at bounding box center [157, 193] width 5 height 5
checkbox input "true"
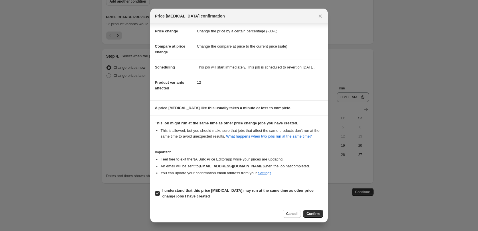
click at [325, 213] on div "Cancel Confirm" at bounding box center [238, 213] width 177 height 17
click at [322, 213] on button "Confirm" at bounding box center [313, 214] width 20 height 8
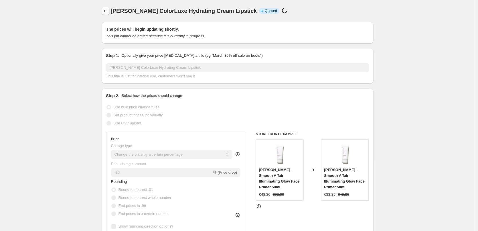
click at [108, 13] on icon "Price change jobs" at bounding box center [106, 11] width 6 height 6
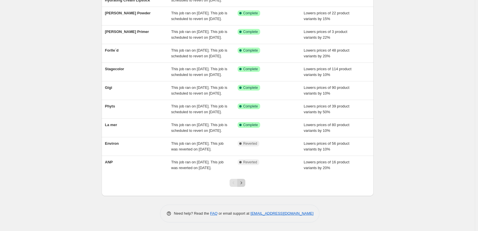
click at [243, 185] on icon "Next" at bounding box center [241, 183] width 6 height 6
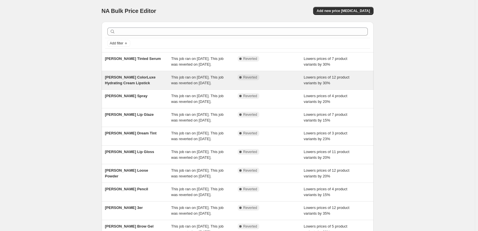
click at [139, 85] on span "[PERSON_NAME] ColorLuxe Hydrating Cream Lipstick" at bounding box center [130, 80] width 51 height 10
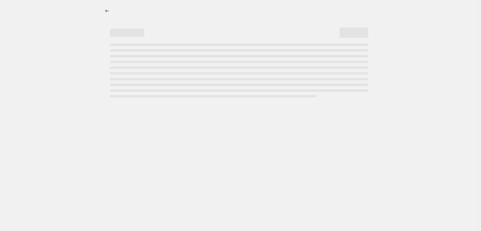
select select "percentage"
select select "tag"
select select "vendor"
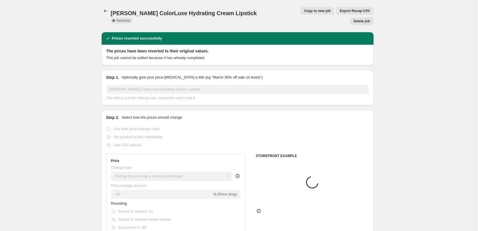
click at [363, 19] on span "Delete job" at bounding box center [362, 21] width 16 height 5
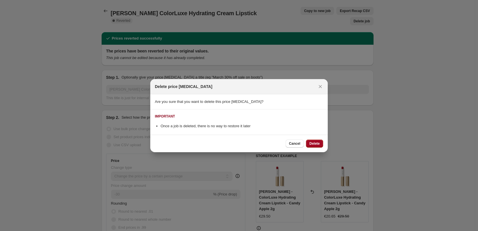
click at [312, 142] on span "Delete" at bounding box center [314, 143] width 10 height 5
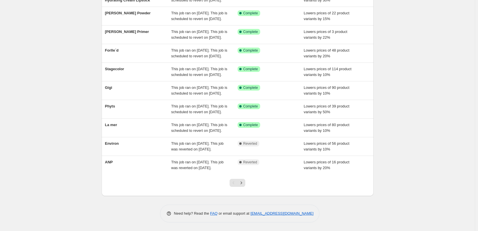
click at [247, 182] on div at bounding box center [237, 185] width 23 height 22
click at [245, 182] on button "Next" at bounding box center [241, 183] width 8 height 8
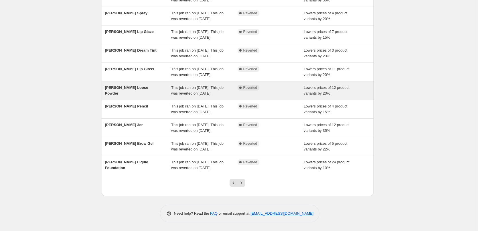
click at [142, 85] on span "[PERSON_NAME] Loose Powder" at bounding box center [126, 90] width 43 height 10
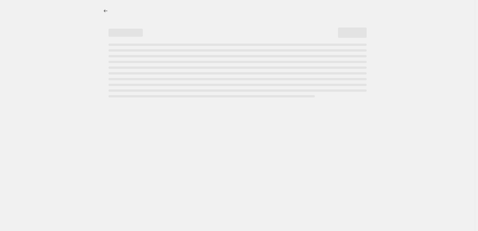
select select "percentage"
select select "tag"
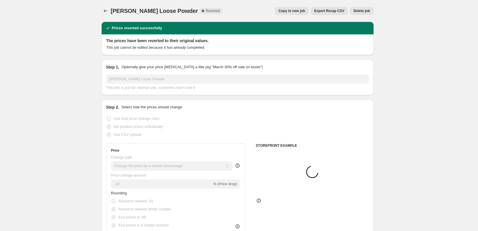
click at [299, 10] on span "Copy to new job" at bounding box center [292, 11] width 27 height 5
select select "percentage"
select select "tag"
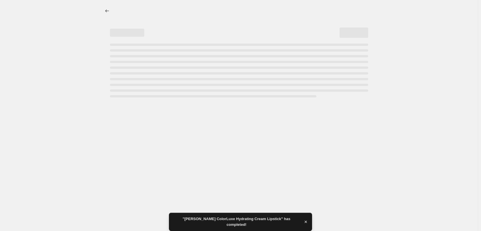
select select "percentage"
select select "tag"
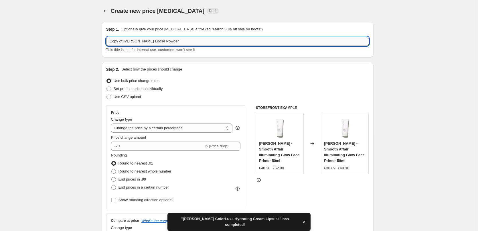
click at [123, 42] on input "Copy of [PERSON_NAME] Loose Powder" at bounding box center [237, 41] width 263 height 9
drag, startPoint x: 124, startPoint y: 42, endPoint x: 97, endPoint y: 43, distance: 27.5
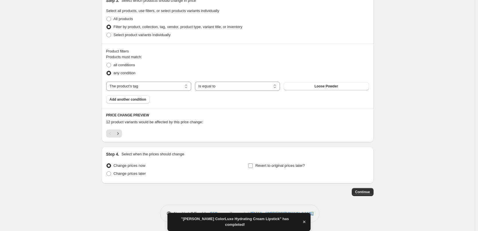
type input "[PERSON_NAME] Loose Powder"
click at [289, 163] on span "Revert to original prices later?" at bounding box center [280, 165] width 50 height 4
click at [253, 163] on input "Revert to original prices later?" at bounding box center [250, 165] width 5 height 5
checkbox input "true"
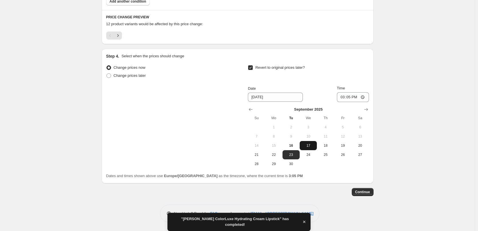
click at [303, 145] on span "17" at bounding box center [308, 145] width 13 height 5
type input "[DATE]"
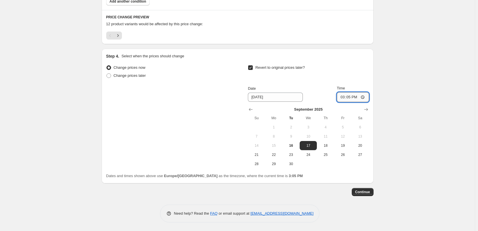
click at [344, 97] on input "15:05" at bounding box center [353, 97] width 32 height 10
type input "03:00"
click at [359, 193] on span "Continue" at bounding box center [362, 192] width 15 height 5
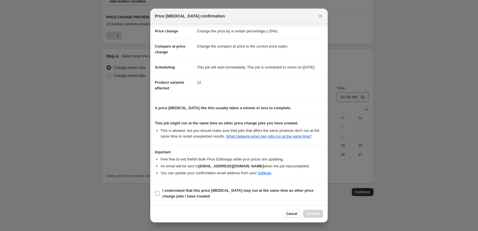
click at [184, 193] on span "I understand that this price [MEDICAL_DATA] may run at the same time as other p…" at bounding box center [242, 193] width 161 height 11
click at [160, 193] on input "I understand that this price [MEDICAL_DATA] may run at the same time as other p…" at bounding box center [157, 193] width 5 height 5
checkbox input "true"
click at [313, 214] on span "Confirm" at bounding box center [313, 213] width 13 height 5
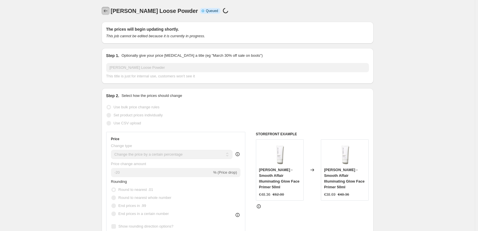
click at [108, 12] on icon "Price change jobs" at bounding box center [106, 11] width 6 height 6
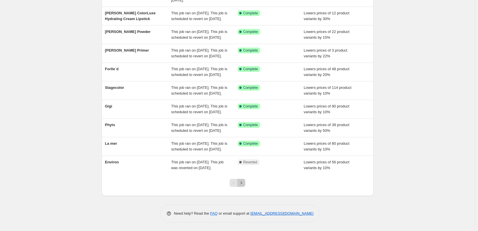
click at [243, 184] on icon "Next" at bounding box center [241, 183] width 6 height 6
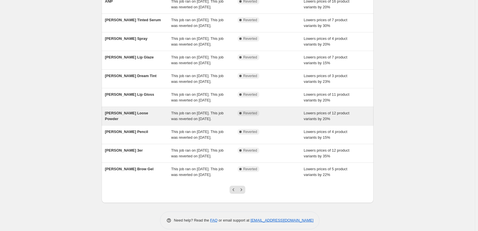
click at [142, 121] on span "[PERSON_NAME] Loose Powder" at bounding box center [126, 116] width 43 height 10
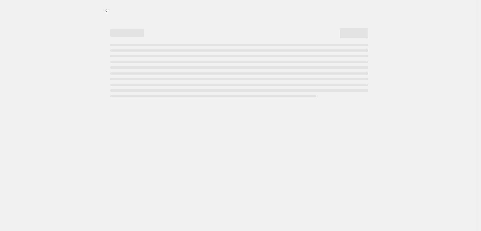
select select "percentage"
select select "tag"
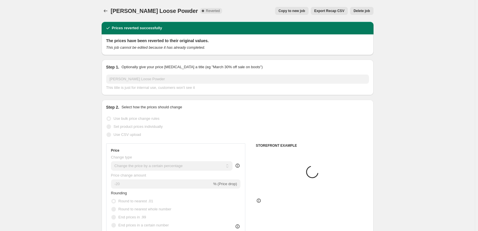
click at [359, 11] on span "Delete job" at bounding box center [362, 11] width 16 height 5
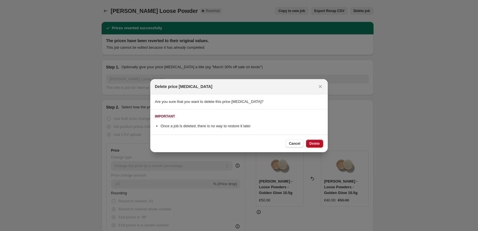
click at [317, 147] on div "Cancel Delete" at bounding box center [238, 143] width 177 height 17
click at [317, 144] on span "Delete" at bounding box center [314, 143] width 10 height 5
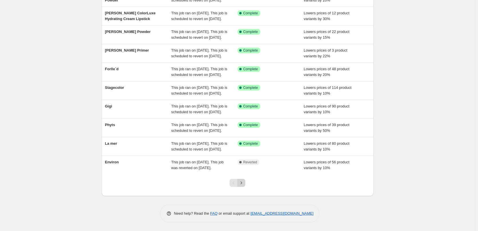
click at [241, 182] on icon "Next" at bounding box center [241, 183] width 6 height 6
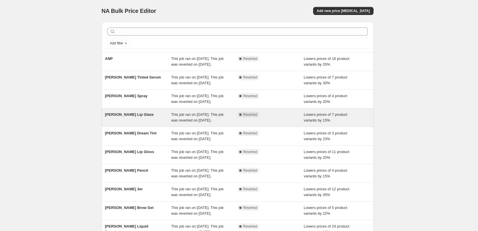
click at [137, 123] on div "[PERSON_NAME] Lip Glaze" at bounding box center [138, 117] width 66 height 11
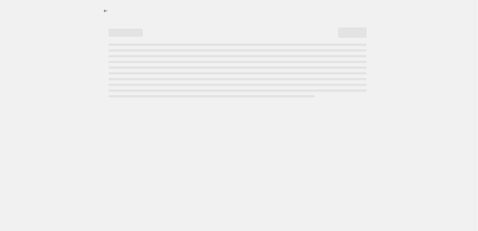
select select "percentage"
select select "tag"
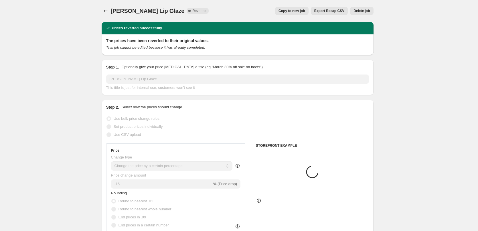
click at [300, 8] on button "Copy to new job" at bounding box center [291, 11] width 33 height 8
select select "percentage"
select select "tag"
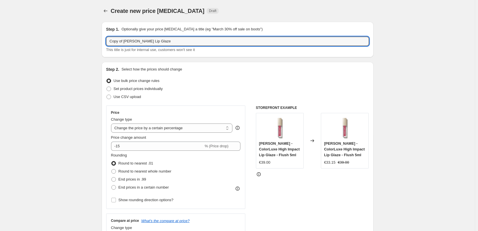
drag, startPoint x: 124, startPoint y: 42, endPoint x: 99, endPoint y: 44, distance: 25.2
type input "[PERSON_NAME] Lip Glaze"
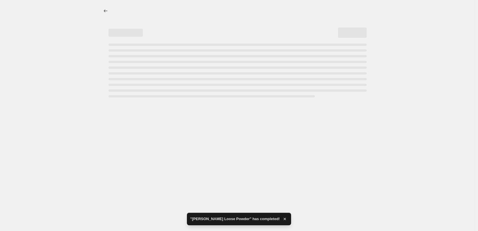
select select "percentage"
select select "tag"
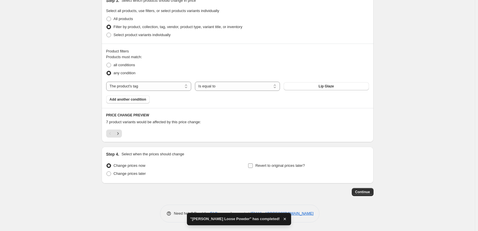
click at [278, 163] on span "Revert to original prices later?" at bounding box center [280, 165] width 50 height 4
click at [253, 163] on input "Revert to original prices later?" at bounding box center [250, 165] width 5 height 5
checkbox input "true"
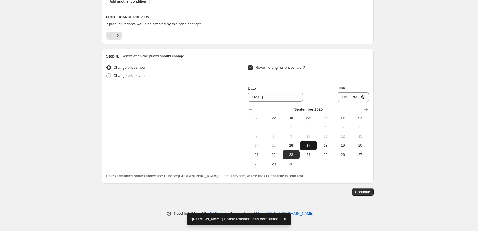
click at [315, 146] on span "17" at bounding box center [308, 145] width 13 height 5
type input "[DATE]"
click at [343, 96] on input "15:06" at bounding box center [353, 97] width 32 height 10
type input "03:00"
click at [362, 188] on button "Continue" at bounding box center [363, 192] width 22 height 8
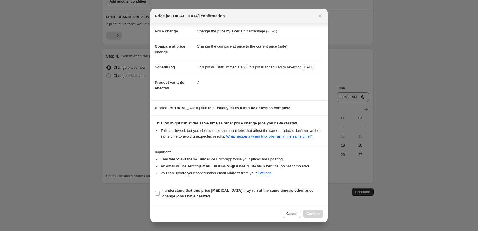
click at [189, 185] on section "I understand that this price [MEDICAL_DATA] may run at the same time as other p…" at bounding box center [238, 193] width 177 height 23
click at [196, 189] on b "I understand that this price [MEDICAL_DATA] may run at the same time as other p…" at bounding box center [237, 193] width 151 height 10
click at [160, 191] on input "I understand that this price [MEDICAL_DATA] may run at the same time as other p…" at bounding box center [157, 193] width 5 height 5
checkbox input "true"
click at [311, 209] on div "Cancel Confirm" at bounding box center [238, 213] width 177 height 17
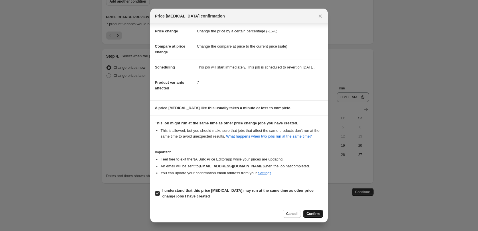
click at [311, 211] on button "Confirm" at bounding box center [313, 214] width 20 height 8
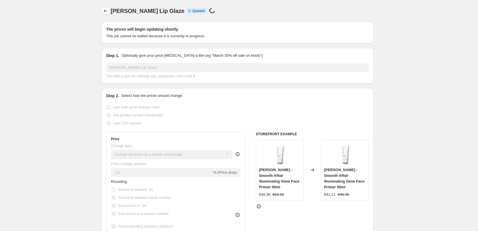
click at [108, 7] on button "Price change jobs" at bounding box center [106, 11] width 8 height 8
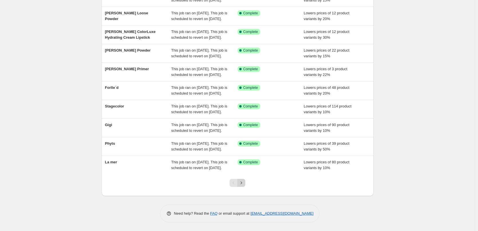
click at [239, 182] on button "Next" at bounding box center [241, 183] width 8 height 8
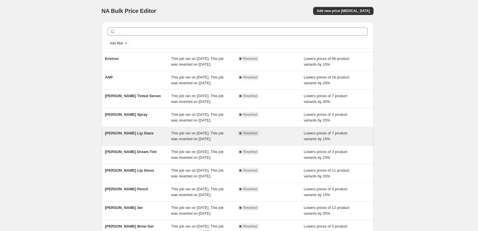
click at [137, 135] on span "[PERSON_NAME] Lip Glaze" at bounding box center [129, 133] width 49 height 4
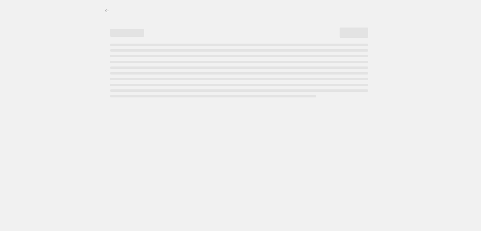
select select "percentage"
select select "tag"
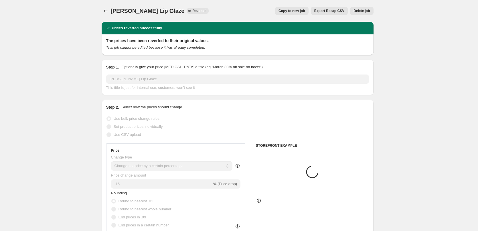
click at [368, 6] on div "[PERSON_NAME] Lip Glaze. This page is ready [PERSON_NAME] Lip Glaze Complete Re…" at bounding box center [238, 11] width 272 height 22
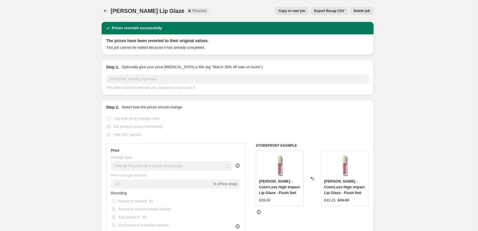
click at [366, 8] on button "Delete job" at bounding box center [361, 11] width 23 height 8
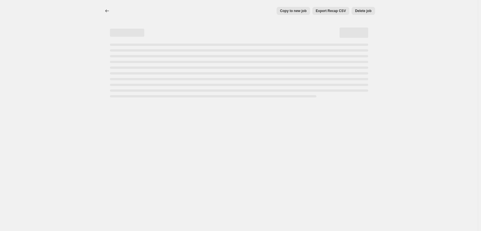
select select "percentage"
select select "tag"
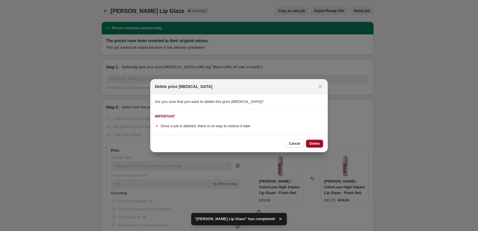
click at [315, 144] on span "Delete" at bounding box center [314, 143] width 10 height 5
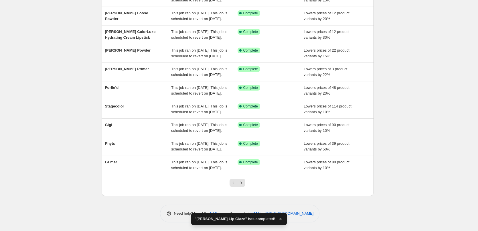
click at [243, 187] on div at bounding box center [237, 185] width 23 height 22
click at [244, 184] on icon "Next" at bounding box center [241, 183] width 6 height 6
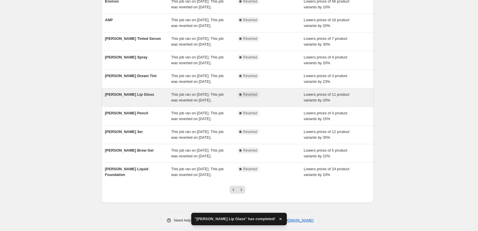
click at [136, 96] on span "[PERSON_NAME] Lip Gloss" at bounding box center [129, 94] width 49 height 4
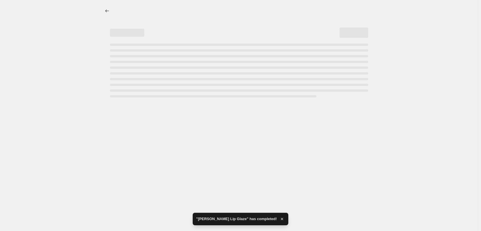
select select "percentage"
select select "tag"
select select "vendor"
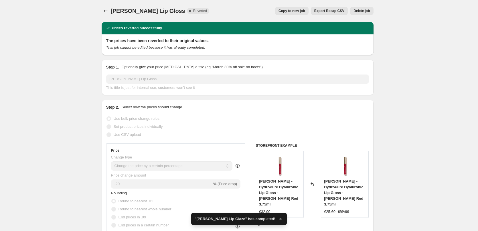
click at [300, 15] on div "[PERSON_NAME] Lip Gloss. This page is ready [PERSON_NAME] Lip Gloss Complete Re…" at bounding box center [238, 11] width 272 height 22
click at [300, 12] on button "Copy to new job" at bounding box center [291, 11] width 33 height 8
select select "percentage"
select select "tag"
select select "vendor"
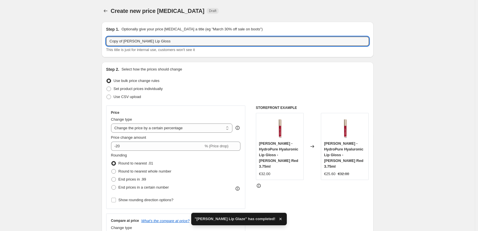
drag, startPoint x: 125, startPoint y: 42, endPoint x: 49, endPoint y: 37, distance: 76.6
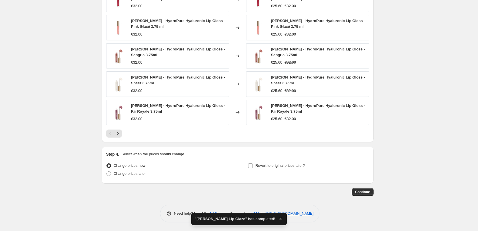
type input "[PERSON_NAME] Lip Gloss"
click at [272, 159] on div "Step 4. Select when the prices should change Change prices now Change prices la…" at bounding box center [237, 164] width 263 height 27
click at [271, 165] on span "Revert to original prices later?" at bounding box center [280, 165] width 50 height 4
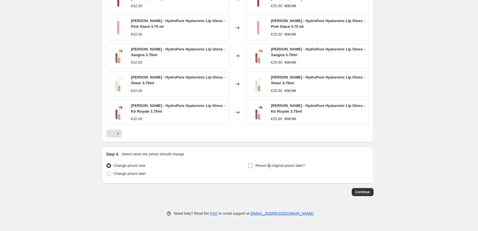
click at [269, 163] on span "Revert to original prices later?" at bounding box center [280, 165] width 50 height 4
click at [253, 163] on input "Revert to original prices later?" at bounding box center [250, 165] width 5 height 5
checkbox input "true"
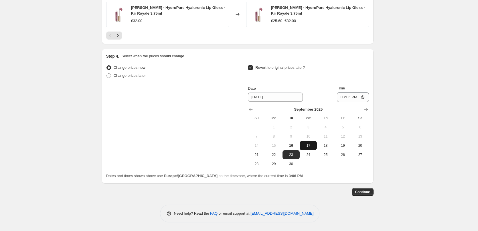
click at [309, 144] on span "17" at bounding box center [308, 145] width 13 height 5
type input "[DATE]"
click at [340, 100] on input "15:06" at bounding box center [353, 97] width 32 height 10
type input "03:00"
click at [362, 196] on button "Continue" at bounding box center [363, 192] width 22 height 8
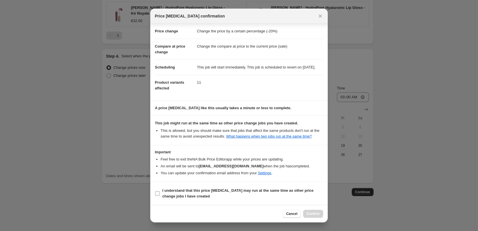
click at [179, 198] on b "I understand that this price [MEDICAL_DATA] may run at the same time as other p…" at bounding box center [237, 193] width 151 height 10
click at [160, 196] on input "I understand that this price [MEDICAL_DATA] may run at the same time as other p…" at bounding box center [157, 193] width 5 height 5
checkbox input "true"
click at [313, 216] on button "Confirm" at bounding box center [313, 214] width 20 height 8
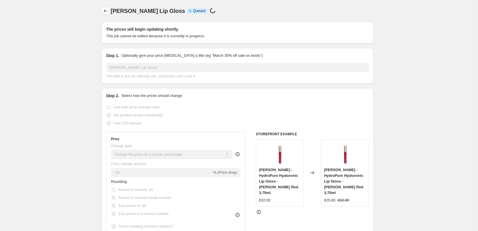
click at [107, 10] on icon "Price change jobs" at bounding box center [106, 11] width 6 height 6
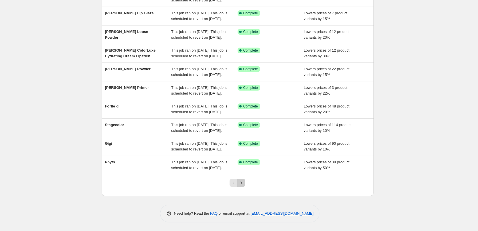
click at [244, 184] on icon "Next" at bounding box center [241, 183] width 6 height 6
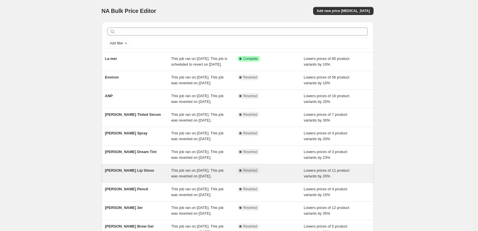
click at [142, 179] on div "[PERSON_NAME] Lip Gloss" at bounding box center [138, 172] width 66 height 11
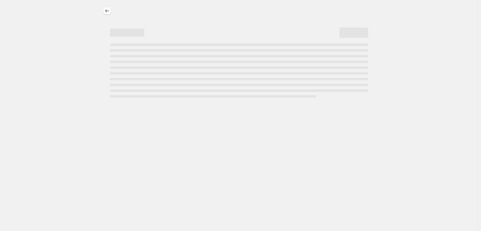
select select "percentage"
select select "tag"
select select "vendor"
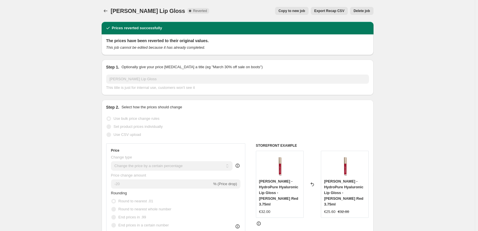
click at [359, 11] on span "Delete job" at bounding box center [362, 11] width 16 height 5
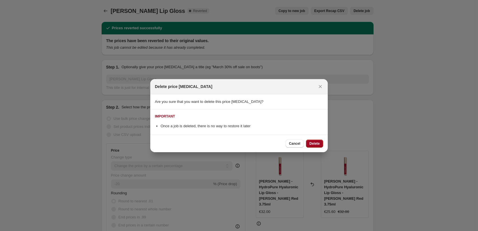
click at [317, 144] on span "Delete" at bounding box center [314, 143] width 10 height 5
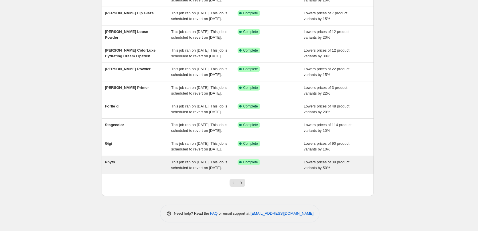
scroll to position [121, 0]
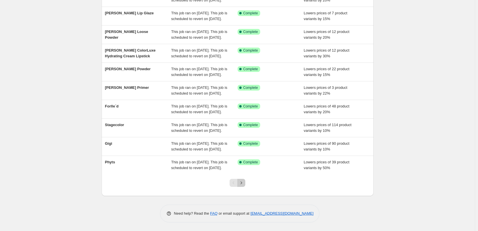
click at [243, 184] on icon "Next" at bounding box center [241, 183] width 6 height 6
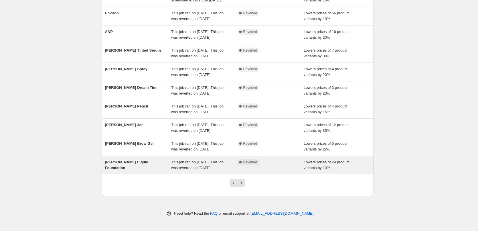
click at [137, 160] on span "[PERSON_NAME] Liquid Foundation" at bounding box center [127, 165] width 44 height 10
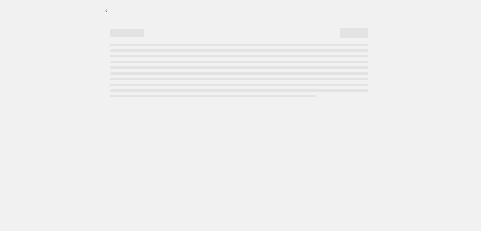
select select "percentage"
select select "tag"
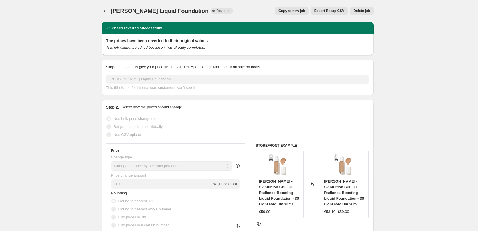
click at [299, 11] on span "Copy to new job" at bounding box center [292, 11] width 27 height 5
select select "percentage"
select select "tag"
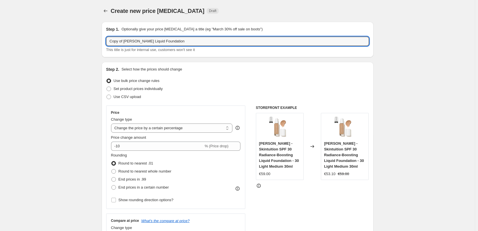
drag, startPoint x: 125, startPoint y: 42, endPoint x: 63, endPoint y: 38, distance: 61.7
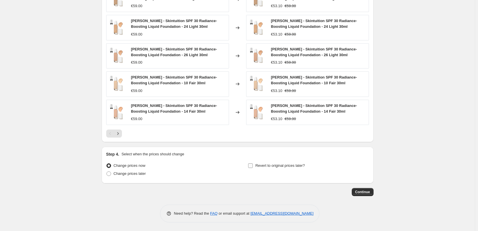
type input "[PERSON_NAME] Liquid Foundation"
click at [258, 163] on span "Revert to original prices later?" at bounding box center [280, 165] width 50 height 4
click at [253, 163] on input "Revert to original prices later?" at bounding box center [250, 165] width 5 height 5
checkbox input "true"
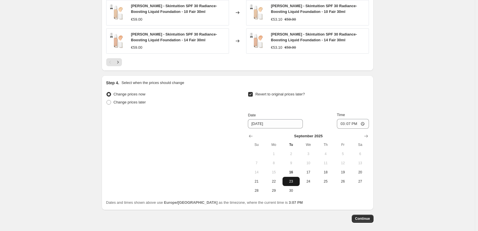
scroll to position [513, 0]
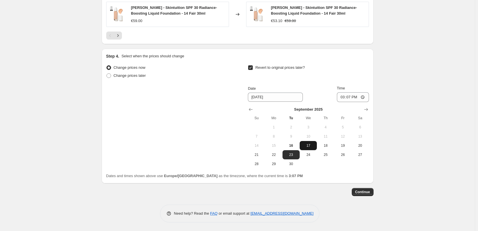
click at [308, 141] on button "17" at bounding box center [308, 145] width 17 height 9
type input "[DATE]"
click at [343, 96] on input "15:07" at bounding box center [353, 97] width 32 height 10
type input "03:00"
click at [359, 191] on span "Continue" at bounding box center [362, 192] width 15 height 5
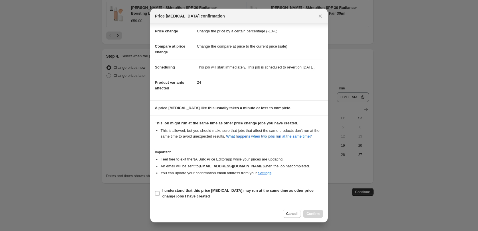
scroll to position [16, 0]
click at [186, 198] on b "I understand that this price [MEDICAL_DATA] may run at the same time as other p…" at bounding box center [237, 193] width 151 height 10
click at [160, 196] on input "I understand that this price [MEDICAL_DATA] may run at the same time as other p…" at bounding box center [157, 193] width 5 height 5
checkbox input "true"
click at [312, 212] on span "Confirm" at bounding box center [313, 213] width 13 height 5
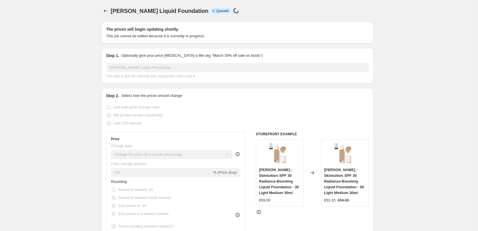
click at [107, 15] on div "[PERSON_NAME] Liquid Foundation. This page is ready [PERSON_NAME] Liquid Founda…" at bounding box center [238, 11] width 272 height 22
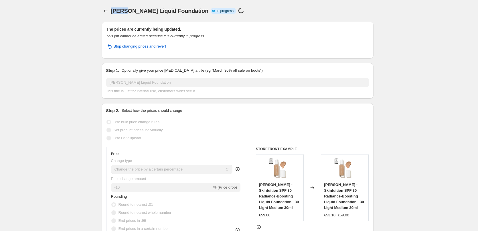
click at [107, 15] on div "[PERSON_NAME] Liquid Foundation. This page is ready [PERSON_NAME] Liquid Founda…" at bounding box center [238, 11] width 272 height 22
click at [106, 12] on icon "Price change jobs" at bounding box center [106, 11] width 6 height 6
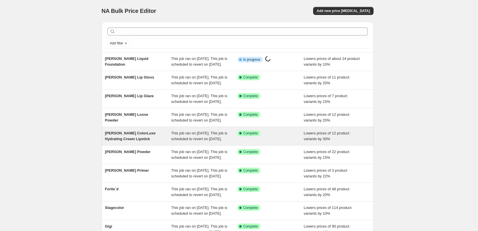
scroll to position [121, 0]
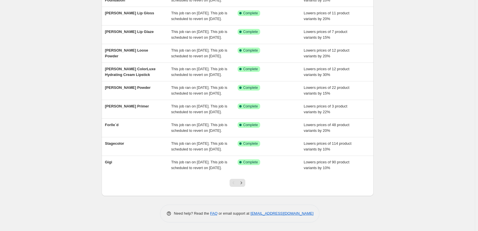
click at [249, 186] on div at bounding box center [237, 185] width 23 height 22
click at [247, 185] on div at bounding box center [237, 185] width 23 height 22
click at [244, 185] on icon "Next" at bounding box center [241, 183] width 6 height 6
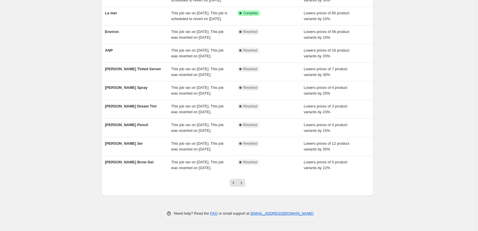
click at [247, 185] on div at bounding box center [237, 185] width 23 height 22
click at [245, 184] on button "Next" at bounding box center [241, 183] width 8 height 8
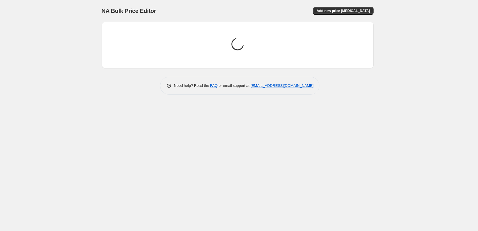
scroll to position [0, 0]
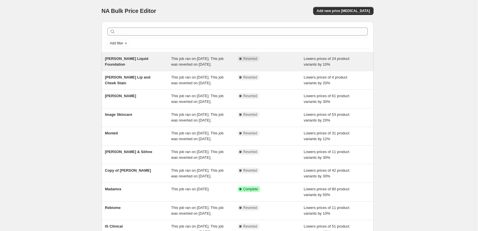
click at [141, 61] on div "[PERSON_NAME] Liquid Foundation" at bounding box center [138, 61] width 66 height 11
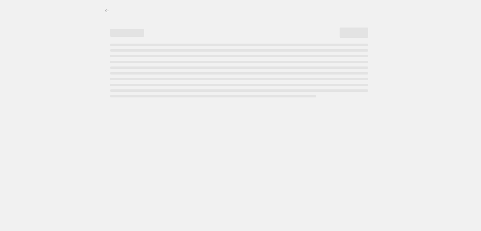
select select "percentage"
select select "tag"
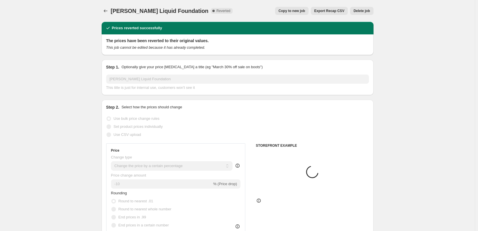
click at [370, 11] on span "Delete job" at bounding box center [362, 11] width 16 height 5
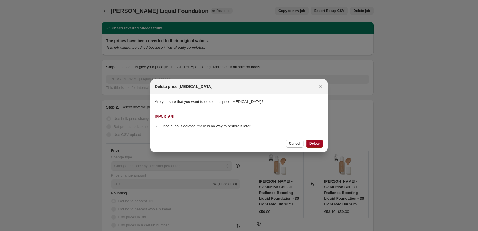
click at [322, 147] on button "Delete" at bounding box center [314, 143] width 17 height 8
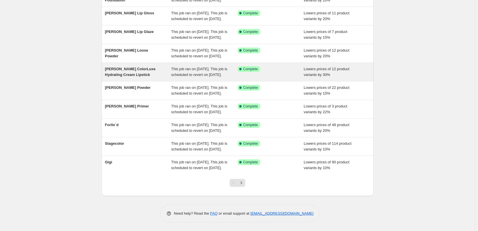
scroll to position [121, 0]
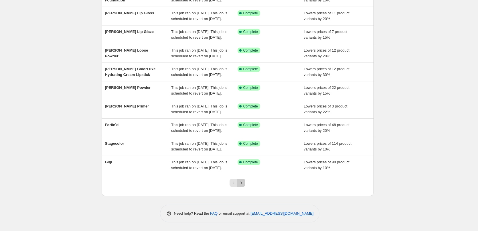
click at [243, 185] on icon "Next" at bounding box center [241, 183] width 6 height 6
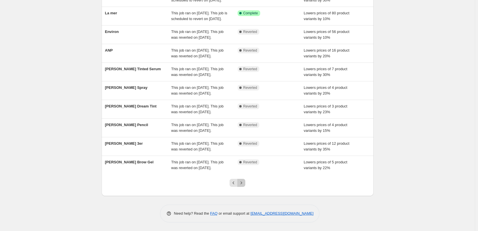
click at [243, 185] on icon "Next" at bounding box center [241, 183] width 6 height 6
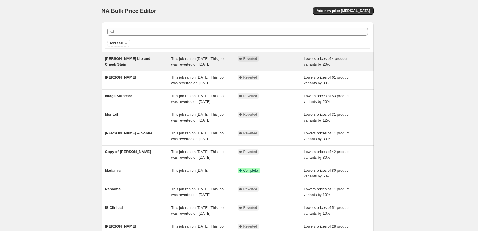
click at [141, 61] on div "[PERSON_NAME] Lip and Cheek Stain" at bounding box center [138, 61] width 66 height 11
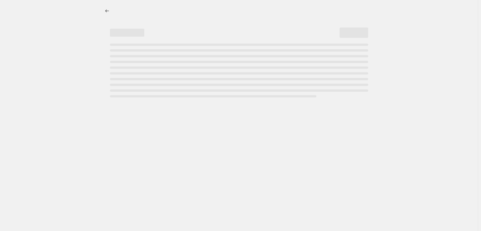
select select "percentage"
select select "tag"
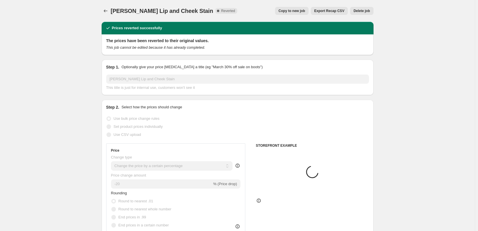
click at [300, 13] on button "Copy to new job" at bounding box center [291, 11] width 33 height 8
select select "percentage"
select select "tag"
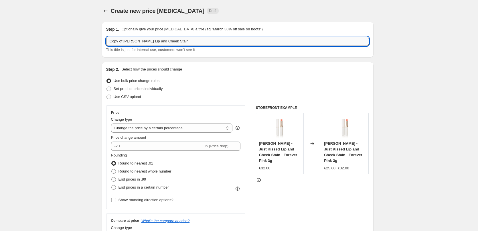
click at [124, 41] on input "Copy of [PERSON_NAME] Lip and Cheek Stain" at bounding box center [237, 41] width 263 height 9
drag, startPoint x: 125, startPoint y: 41, endPoint x: 60, endPoint y: 40, distance: 65.9
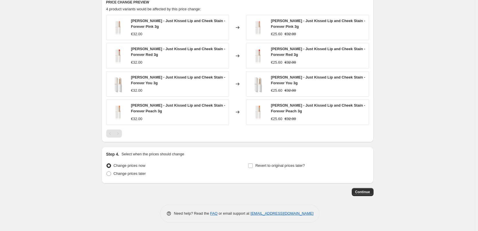
type input "[PERSON_NAME] Lip and Cheek Stain"
click at [279, 170] on div "Revert to original prices later?" at bounding box center [308, 169] width 121 height 17
click at [275, 167] on span "Revert to original prices later?" at bounding box center [280, 165] width 50 height 4
click at [253, 167] on input "Revert to original prices later?" at bounding box center [250, 165] width 5 height 5
checkbox input "true"
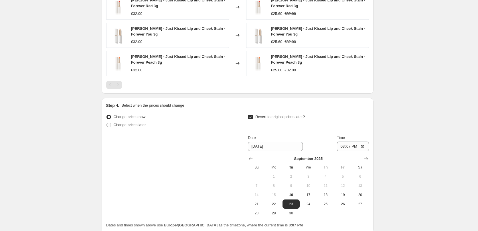
scroll to position [485, 0]
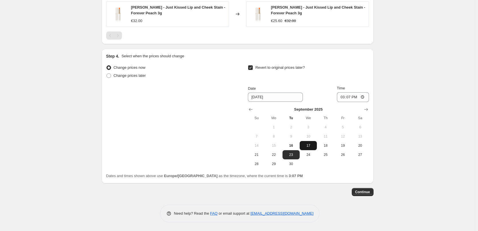
click at [306, 147] on span "17" at bounding box center [308, 145] width 13 height 5
type input "[DATE]"
click at [345, 95] on input "15:07" at bounding box center [353, 97] width 32 height 10
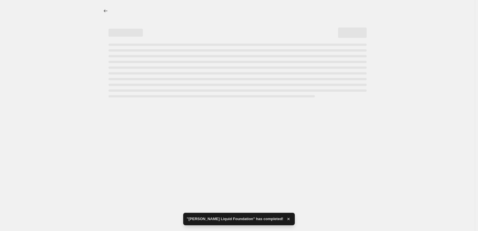
scroll to position [0, 0]
select select "percentage"
select select "tag"
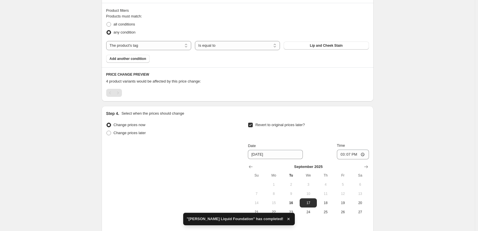
scroll to position [372, 0]
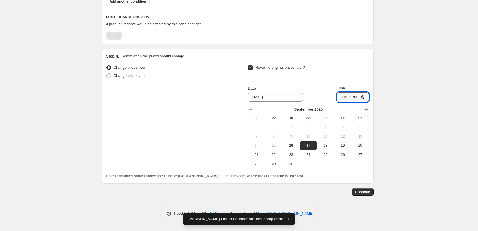
click at [344, 98] on input "15:07" at bounding box center [353, 97] width 32 height 10
type input "03:00"
click at [365, 191] on span "Continue" at bounding box center [362, 192] width 15 height 5
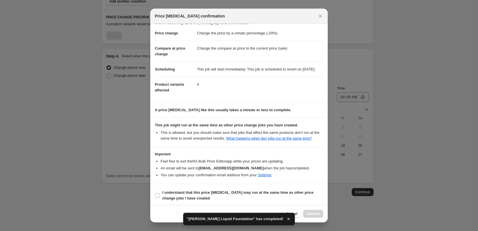
scroll to position [16, 0]
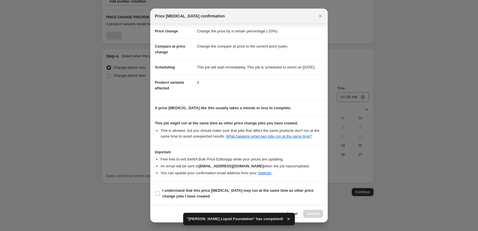
click at [192, 186] on section "I understand that this price [MEDICAL_DATA] may run at the same time as other p…" at bounding box center [238, 193] width 177 height 23
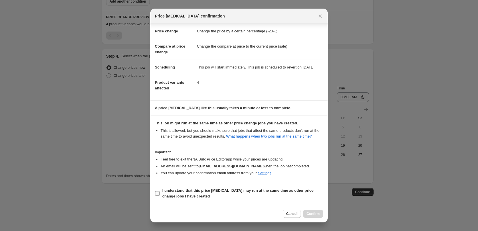
click at [192, 190] on b "I understand that this price [MEDICAL_DATA] may run at the same time as other p…" at bounding box center [237, 193] width 151 height 10
click at [160, 191] on input "I understand that this price [MEDICAL_DATA] may run at the same time as other p…" at bounding box center [157, 193] width 5 height 5
checkbox input "true"
click at [307, 211] on button "Confirm" at bounding box center [313, 214] width 20 height 8
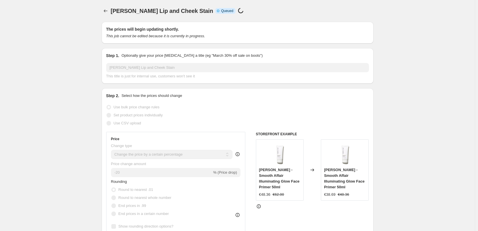
click at [115, 12] on span "[PERSON_NAME] Lip and Cheek Stain" at bounding box center [162, 11] width 102 height 6
click at [105, 12] on icon "Price change jobs" at bounding box center [106, 11] width 6 height 6
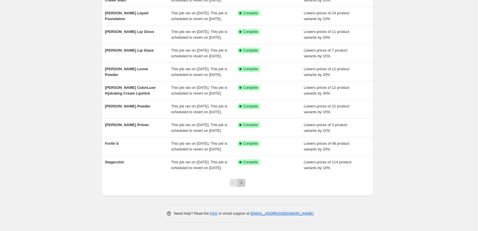
click at [241, 184] on icon "Next" at bounding box center [241, 183] width 6 height 6
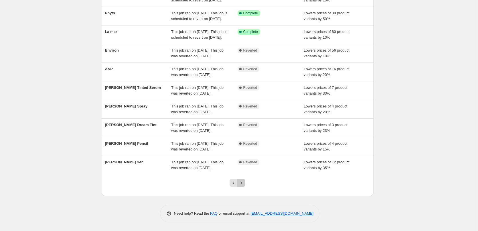
click at [241, 184] on icon "Next" at bounding box center [241, 183] width 6 height 6
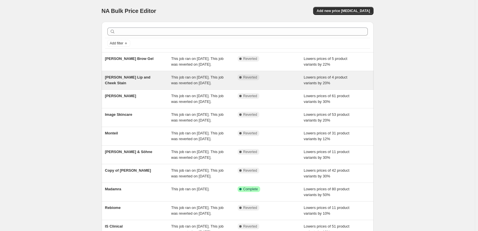
click at [143, 83] on span "[PERSON_NAME] Lip and Cheek Stain" at bounding box center [128, 80] width 46 height 10
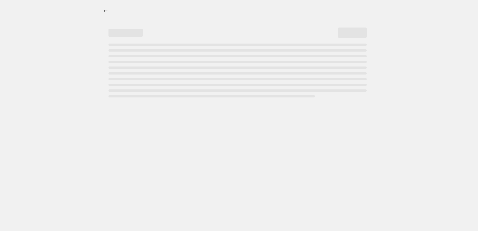
select select "percentage"
select select "tag"
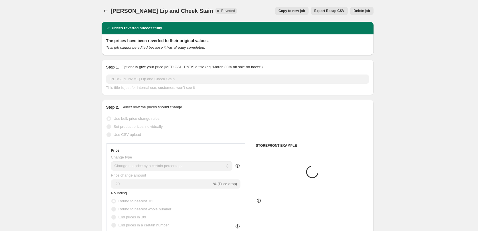
click at [368, 12] on span "Delete job" at bounding box center [362, 11] width 16 height 5
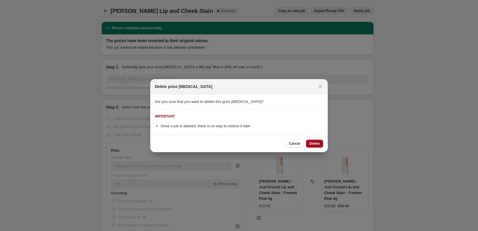
click at [316, 142] on span "Delete" at bounding box center [314, 143] width 10 height 5
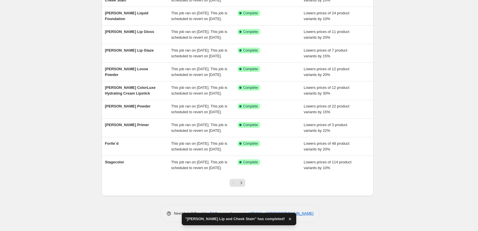
click at [247, 183] on div at bounding box center [237, 185] width 23 height 22
click at [244, 182] on icon "Next" at bounding box center [241, 183] width 6 height 6
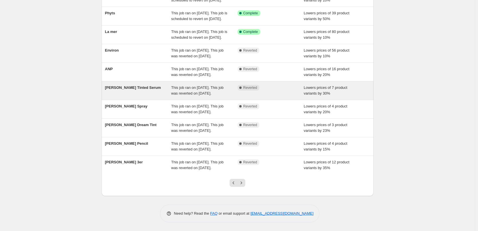
click at [146, 85] on span "[PERSON_NAME] Tinted Serum" at bounding box center [133, 87] width 56 height 4
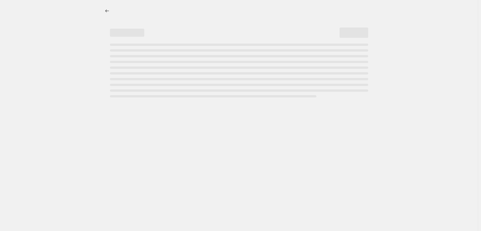
select select "percentage"
select select "tag"
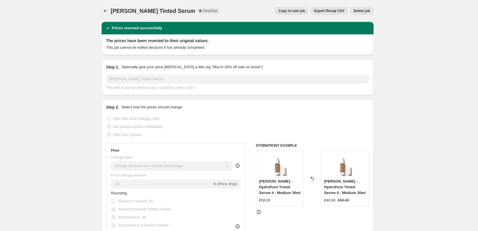
click at [295, 9] on button "Copy to new job" at bounding box center [291, 11] width 33 height 8
select select "percentage"
select select "tag"
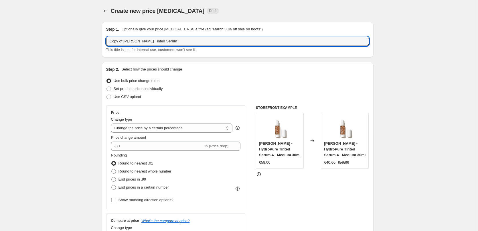
drag, startPoint x: 125, startPoint y: 40, endPoint x: 84, endPoint y: 41, distance: 40.7
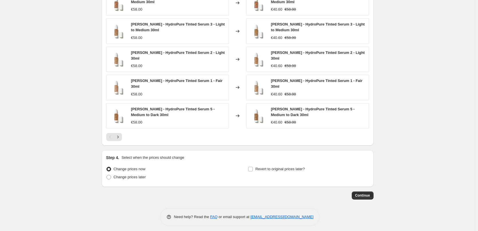
type input "[PERSON_NAME] Tinted Serum"
click at [282, 170] on div "Revert to original prices later?" at bounding box center [308, 173] width 121 height 17
click at [277, 167] on span "Revert to original prices later?" at bounding box center [280, 169] width 50 height 4
click at [253, 167] on input "Revert to original prices later?" at bounding box center [250, 169] width 5 height 5
checkbox input "true"
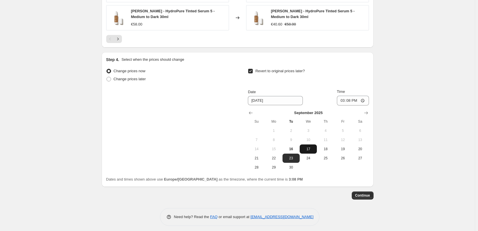
click at [312, 149] on button "17" at bounding box center [308, 148] width 17 height 9
type input "[DATE]"
click at [344, 96] on input "15:08" at bounding box center [353, 101] width 32 height 10
type input "03:00"
click at [366, 195] on button "Continue" at bounding box center [363, 195] width 22 height 8
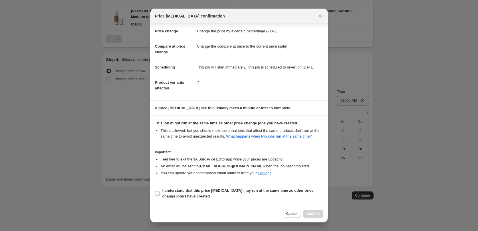
click at [196, 185] on section "I understand that this price [MEDICAL_DATA] may run at the same time as other p…" at bounding box center [238, 193] width 177 height 23
click at [197, 188] on b "I understand that this price [MEDICAL_DATA] may run at the same time as other p…" at bounding box center [237, 193] width 151 height 10
click at [160, 191] on input "I understand that this price [MEDICAL_DATA] may run at the same time as other p…" at bounding box center [157, 193] width 5 height 5
checkbox input "true"
click at [313, 216] on button "Confirm" at bounding box center [313, 214] width 20 height 8
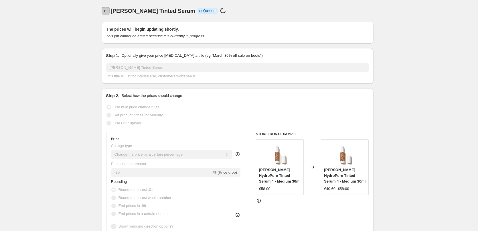
click at [105, 9] on icon "Price change jobs" at bounding box center [106, 11] width 6 height 6
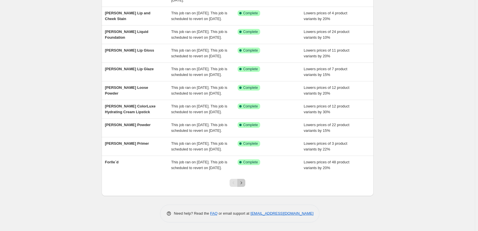
click at [243, 185] on icon "Next" at bounding box center [241, 183] width 6 height 6
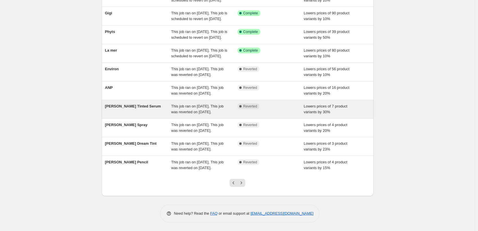
click at [146, 104] on span "[PERSON_NAME] Tinted Serum" at bounding box center [133, 106] width 56 height 4
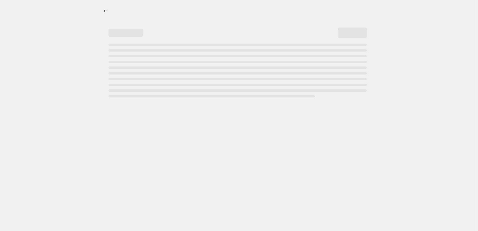
select select "percentage"
select select "tag"
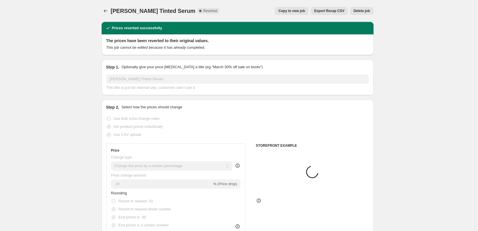
click at [369, 13] on button "Delete job" at bounding box center [361, 11] width 23 height 8
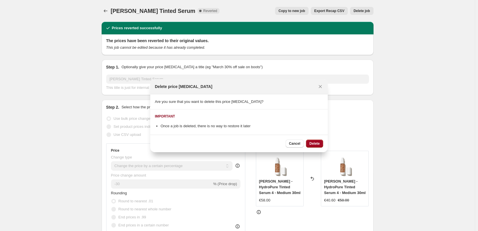
click at [314, 142] on span "Delete" at bounding box center [314, 143] width 10 height 5
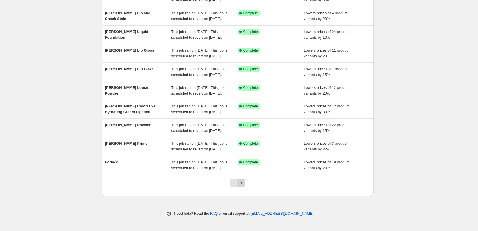
click at [242, 184] on icon "Next" at bounding box center [241, 183] width 6 height 6
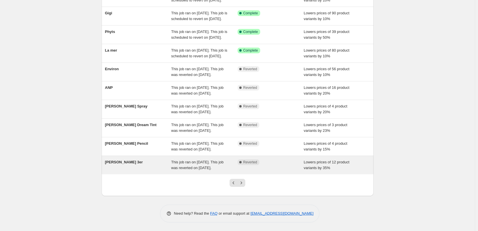
click at [130, 160] on span "[PERSON_NAME] 3er" at bounding box center [124, 162] width 38 height 4
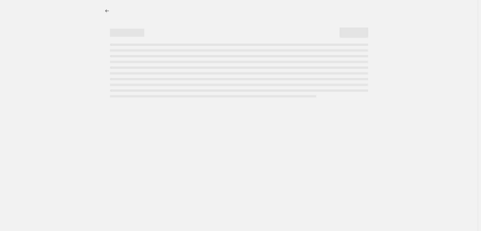
select select "percentage"
select select "tag"
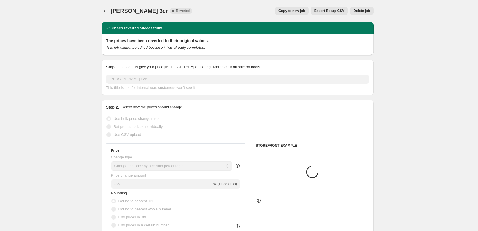
click at [301, 11] on span "Copy to new job" at bounding box center [292, 11] width 27 height 5
select select "percentage"
select select "tag"
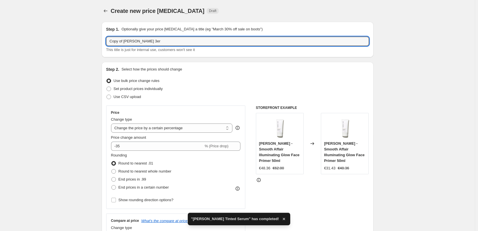
drag, startPoint x: 125, startPoint y: 42, endPoint x: 90, endPoint y: 41, distance: 34.9
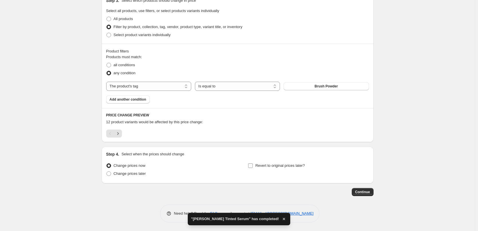
type input "[PERSON_NAME] 3er"
click at [268, 166] on span "Revert to original prices later?" at bounding box center [280, 165] width 50 height 4
click at [253, 166] on input "Revert to original prices later?" at bounding box center [250, 165] width 5 height 5
checkbox input "true"
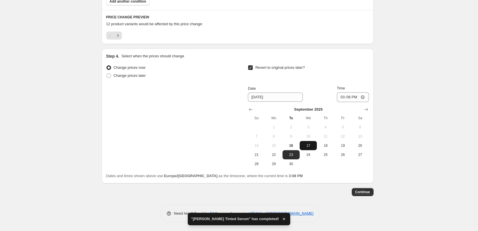
click at [313, 147] on span "17" at bounding box center [308, 145] width 13 height 5
type input "[DATE]"
click at [341, 100] on input "15:08" at bounding box center [353, 97] width 32 height 10
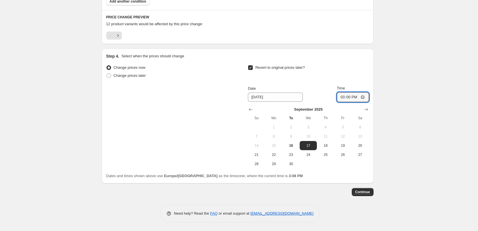
type input "03:00"
click at [365, 188] on button "Continue" at bounding box center [363, 192] width 22 height 8
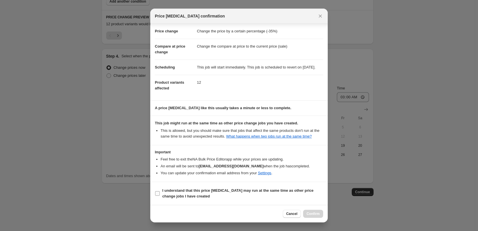
click at [190, 188] on b "I understand that this price [MEDICAL_DATA] may run at the same time as other p…" at bounding box center [237, 193] width 151 height 10
click at [160, 191] on input "I understand that this price [MEDICAL_DATA] may run at the same time as other p…" at bounding box center [157, 193] width 5 height 5
checkbox input "true"
click at [309, 213] on span "Confirm" at bounding box center [313, 213] width 13 height 5
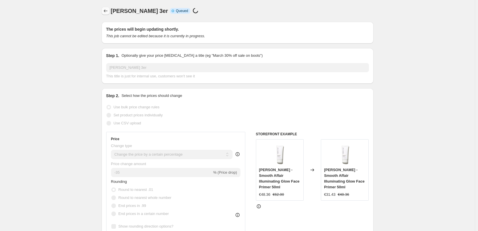
click at [106, 10] on icon "Price change jobs" at bounding box center [106, 11] width 6 height 6
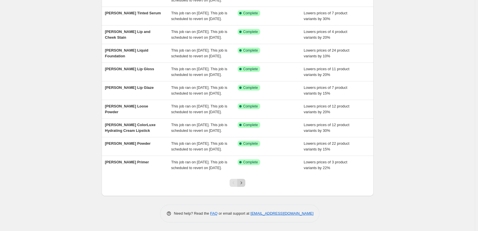
click at [244, 180] on icon "Next" at bounding box center [241, 183] width 6 height 6
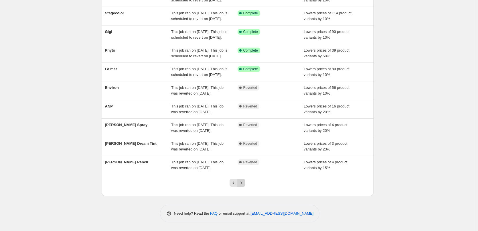
click at [245, 183] on button "Next" at bounding box center [241, 183] width 8 height 8
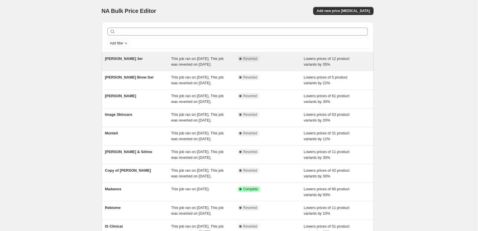
click at [132, 66] on div "[PERSON_NAME] 3er" at bounding box center [138, 61] width 66 height 11
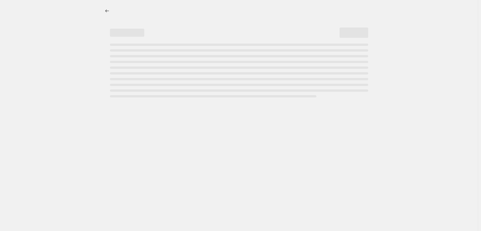
select select "percentage"
select select "tag"
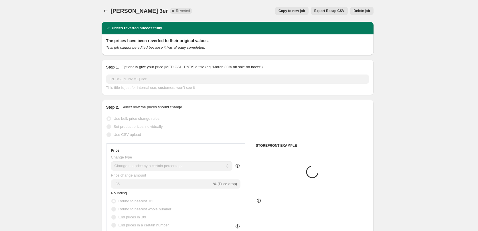
click at [367, 12] on span "Delete job" at bounding box center [362, 11] width 16 height 5
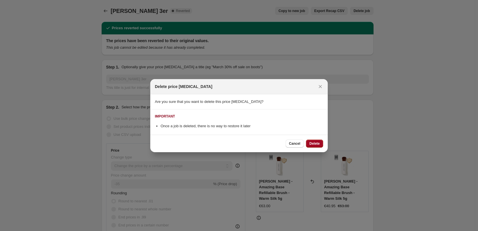
click at [316, 143] on span "Delete" at bounding box center [314, 143] width 10 height 5
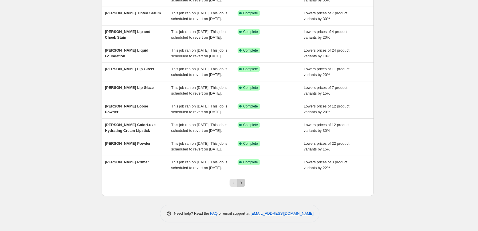
click at [245, 183] on button "Next" at bounding box center [241, 183] width 8 height 8
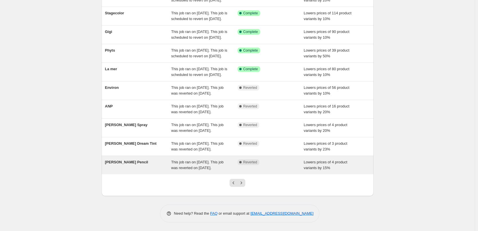
click at [141, 159] on div "[PERSON_NAME] Pencil" at bounding box center [138, 164] width 66 height 11
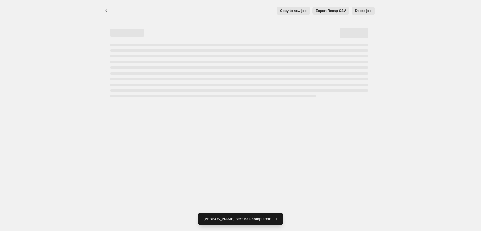
select select "percentage"
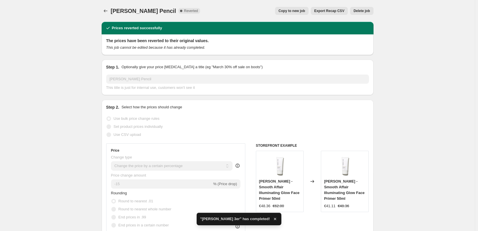
click at [291, 9] on button "Copy to new job" at bounding box center [291, 11] width 33 height 8
select select "percentage"
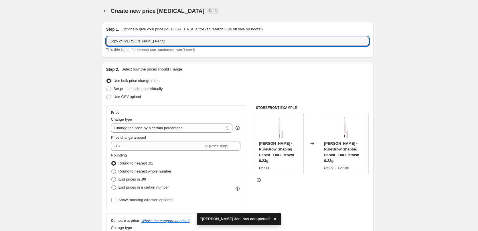
drag, startPoint x: 125, startPoint y: 42, endPoint x: 97, endPoint y: 43, distance: 27.8
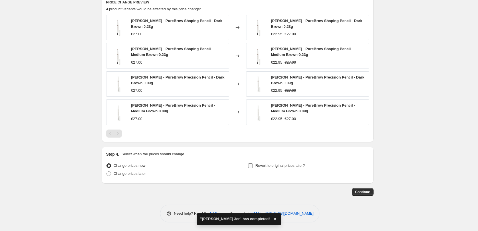
type input "[PERSON_NAME] Pencil"
click at [269, 163] on span "Revert to original prices later?" at bounding box center [280, 165] width 50 height 4
click at [253, 163] on input "Revert to original prices later?" at bounding box center [250, 165] width 5 height 5
checkbox input "true"
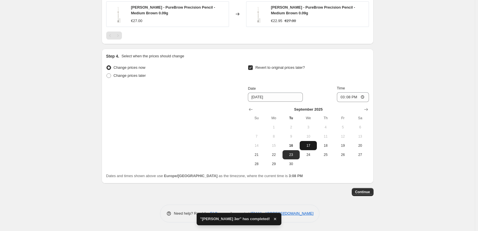
click at [309, 145] on span "17" at bounding box center [308, 145] width 13 height 5
type input "[DATE]"
click at [340, 96] on input "15:08" at bounding box center [353, 97] width 32 height 10
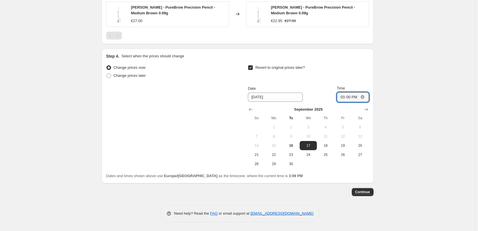
type input "03:00"
click at [361, 194] on span "Continue" at bounding box center [362, 192] width 15 height 5
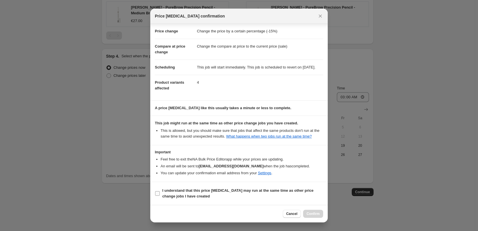
click at [182, 194] on b "I understand that this price [MEDICAL_DATA] may run at the same time as other p…" at bounding box center [237, 193] width 151 height 10
click at [160, 194] on input "I understand that this price [MEDICAL_DATA] may run at the same time as other p…" at bounding box center [157, 193] width 5 height 5
checkbox input "true"
click at [318, 213] on span "Confirm" at bounding box center [313, 213] width 13 height 5
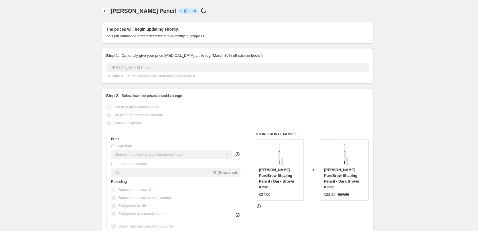
click at [110, 13] on button "Price change jobs" at bounding box center [106, 11] width 8 height 8
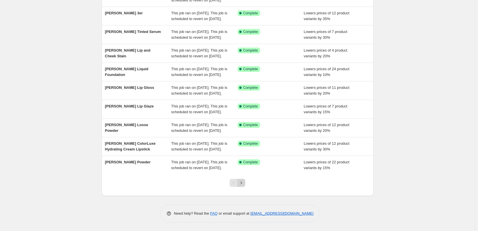
click at [245, 184] on button "Next" at bounding box center [241, 183] width 8 height 8
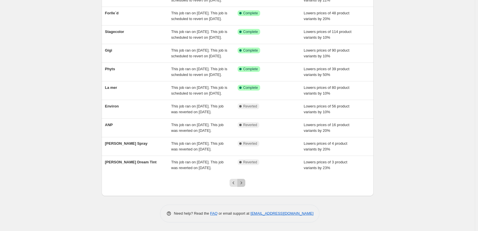
click at [244, 184] on icon "Next" at bounding box center [241, 183] width 6 height 6
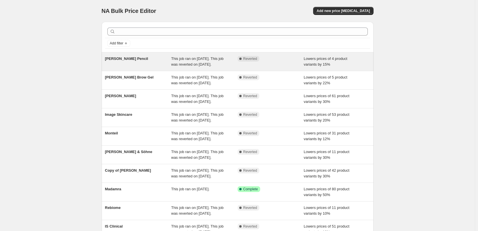
click at [135, 60] on span "[PERSON_NAME] Pencil" at bounding box center [126, 58] width 43 height 4
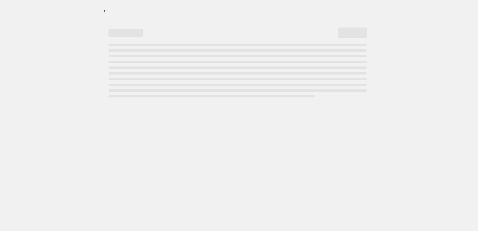
select select "percentage"
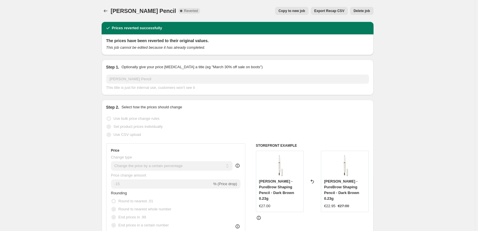
click at [369, 12] on span "Delete job" at bounding box center [362, 11] width 16 height 5
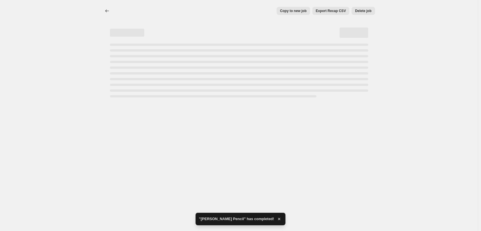
click at [314, 147] on div "Copy to new job Export Recap CSV Delete job More actions Copy to new job Export…" at bounding box center [239, 115] width 478 height 231
select select "percentage"
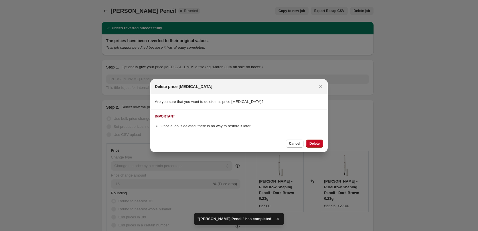
click at [314, 147] on button "Delete" at bounding box center [314, 143] width 17 height 8
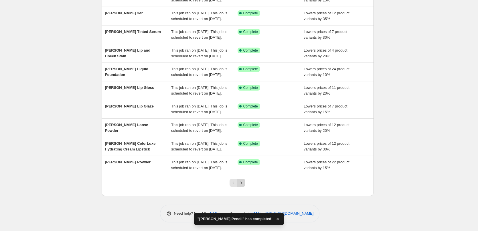
click at [245, 184] on button "Next" at bounding box center [241, 183] width 8 height 8
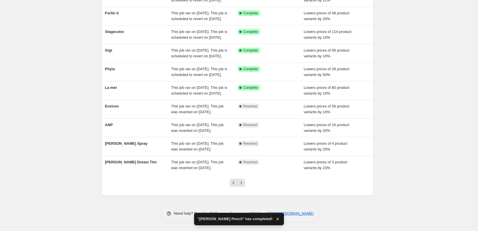
click at [245, 184] on button "Next" at bounding box center [241, 183] width 8 height 8
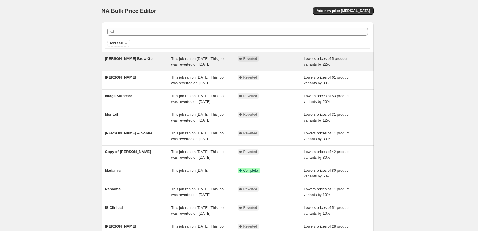
click at [125, 59] on span "[PERSON_NAME] Brow Gel" at bounding box center [129, 58] width 49 height 4
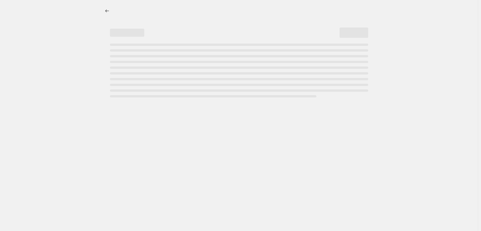
select select "percentage"
select select "tag"
select select "vendor"
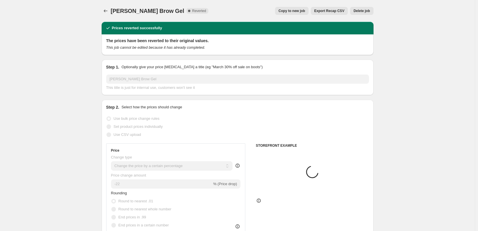
click at [299, 14] on button "Copy to new job" at bounding box center [291, 11] width 33 height 8
select select "percentage"
select select "tag"
select select "vendor"
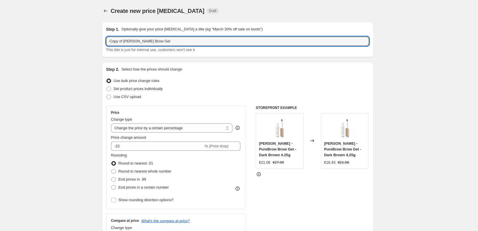
drag, startPoint x: 125, startPoint y: 42, endPoint x: 88, endPoint y: 36, distance: 36.7
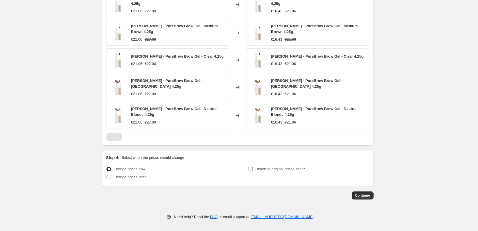
type input "[PERSON_NAME] Brow Gel"
click at [281, 168] on span "Revert to original prices later?" at bounding box center [280, 169] width 50 height 6
click at [253, 168] on input "Revert to original prices later?" at bounding box center [250, 169] width 5 height 5
checkbox input "true"
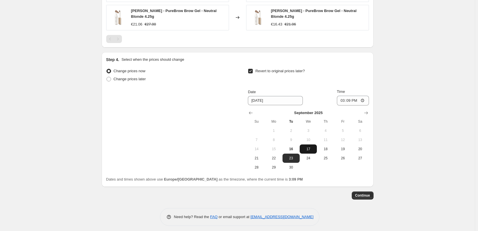
click at [311, 144] on button "17" at bounding box center [308, 148] width 17 height 9
type input "[DATE]"
click at [342, 97] on input "15:09" at bounding box center [353, 101] width 32 height 10
type input "03:00"
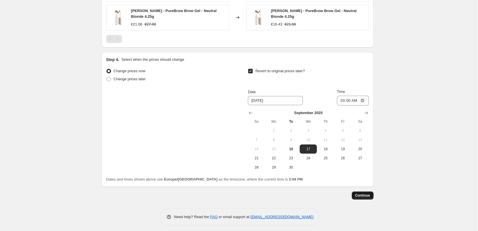
click at [365, 194] on button "Continue" at bounding box center [363, 195] width 22 height 8
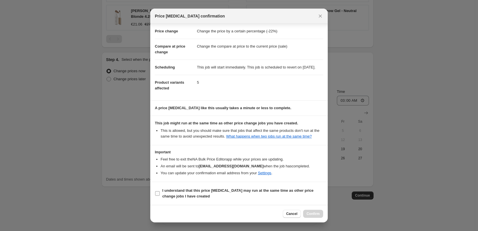
click at [174, 191] on b "I understand that this price [MEDICAL_DATA] may run at the same time as other p…" at bounding box center [237, 193] width 151 height 10
click at [160, 191] on input "I understand that this price [MEDICAL_DATA] may run at the same time as other p…" at bounding box center [157, 193] width 5 height 5
checkbox input "true"
click at [312, 209] on div "Cancel Confirm" at bounding box center [238, 213] width 177 height 17
click at [313, 213] on span "Confirm" at bounding box center [313, 213] width 13 height 5
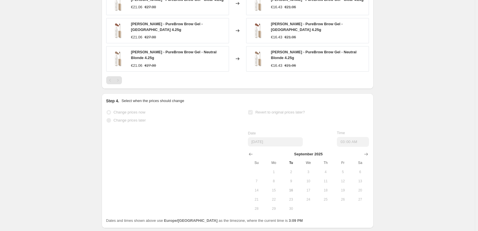
select select "percentage"
select select "tag"
select select "vendor"
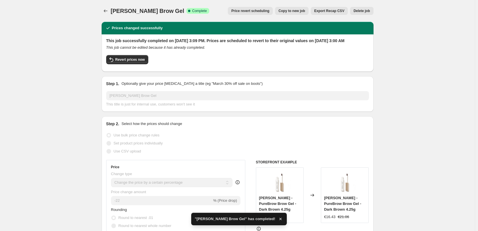
select select "percentage"
select select "tag"
select select "vendor"
click at [107, 12] on icon "Price change jobs" at bounding box center [106, 11] width 6 height 6
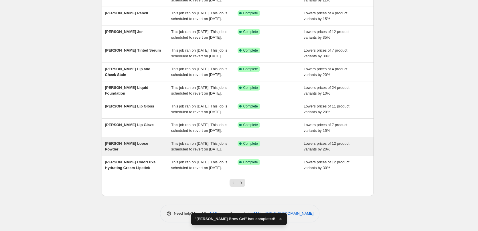
scroll to position [121, 0]
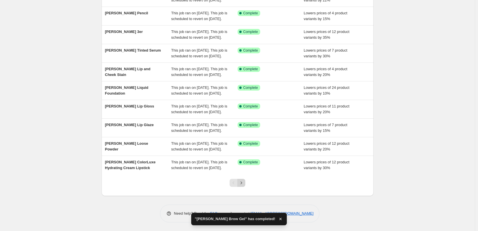
click at [245, 184] on button "Next" at bounding box center [241, 183] width 8 height 8
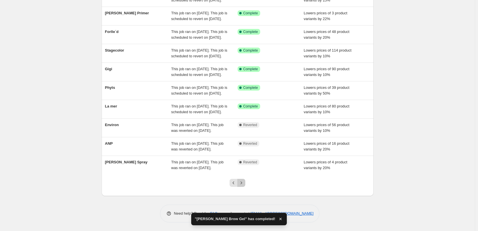
click at [245, 184] on button "Next" at bounding box center [241, 183] width 8 height 8
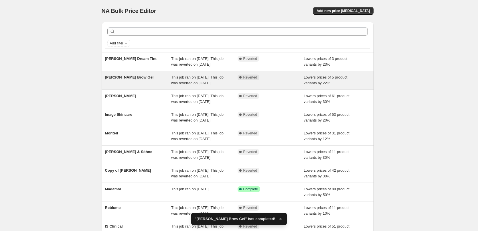
click at [132, 79] on span "[PERSON_NAME] Brow Gel" at bounding box center [129, 77] width 49 height 4
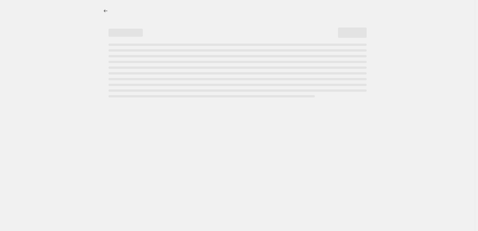
select select "percentage"
select select "tag"
select select "vendor"
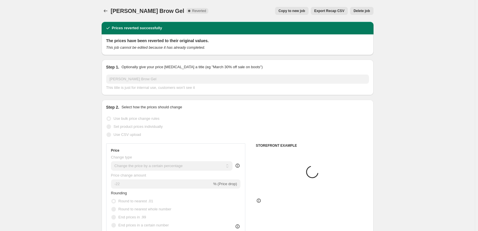
click at [364, 11] on span "Delete job" at bounding box center [362, 11] width 16 height 5
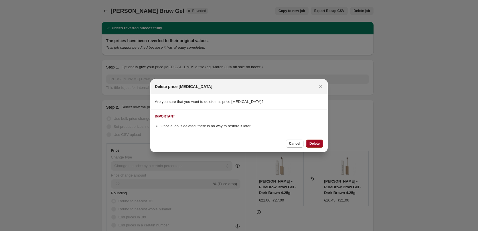
click at [318, 140] on button "Delete" at bounding box center [314, 143] width 17 height 8
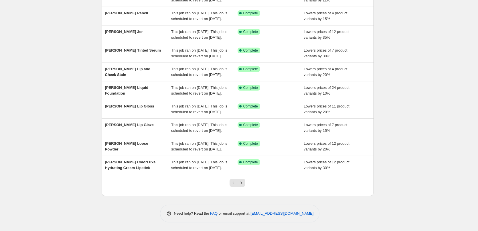
scroll to position [121, 0]
click at [242, 182] on icon "Next" at bounding box center [241, 182] width 1 height 3
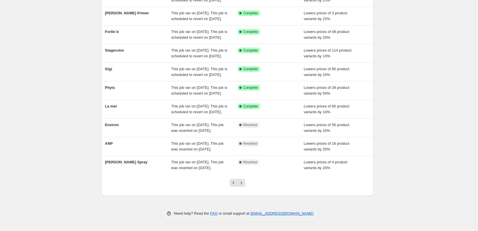
click at [242, 182] on icon "Next" at bounding box center [241, 182] width 1 height 3
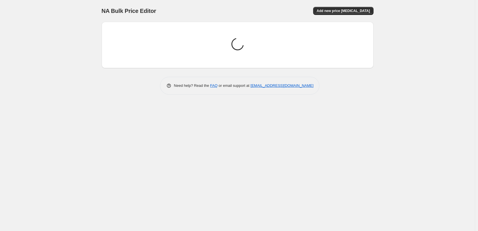
scroll to position [0, 0]
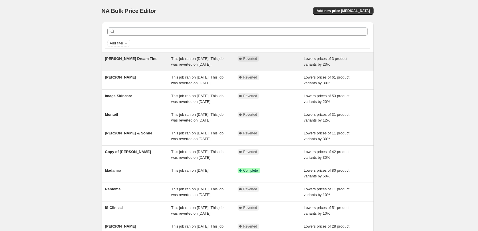
click at [128, 61] on div "[PERSON_NAME] Dream Tint" at bounding box center [138, 61] width 66 height 11
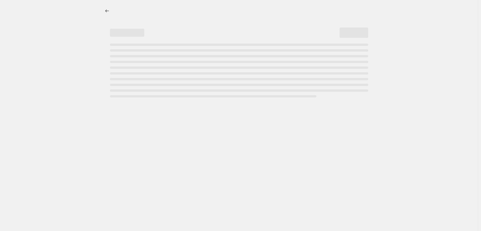
select select "percentage"
select select "vendor"
select select "tag"
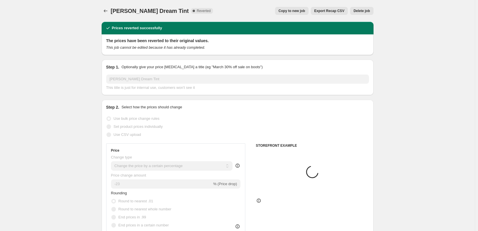
click at [296, 14] on button "Copy to new job" at bounding box center [291, 11] width 33 height 8
select select "percentage"
select select "vendor"
select select "tag"
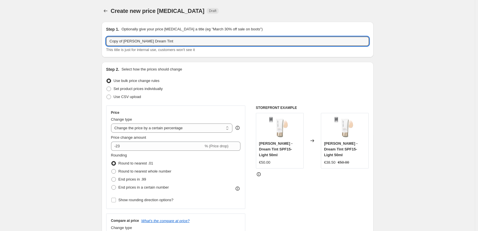
drag, startPoint x: 125, startPoint y: 42, endPoint x: 79, endPoint y: 41, distance: 45.8
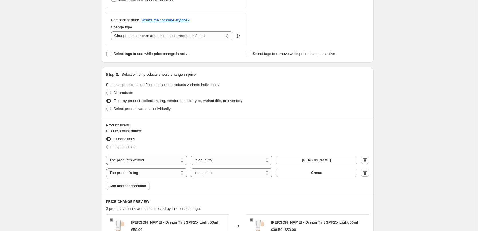
scroll to position [368, 0]
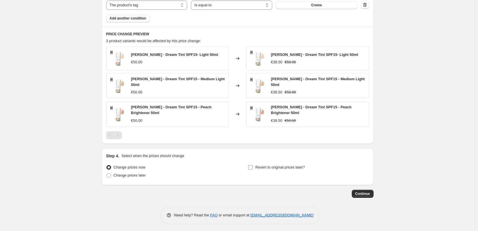
type input "[PERSON_NAME] Dream Tint"
click at [278, 169] on label "Revert to original prices later?" at bounding box center [276, 167] width 57 height 8
click at [253, 169] on input "Revert to original prices later?" at bounding box center [250, 167] width 5 height 5
checkbox input "true"
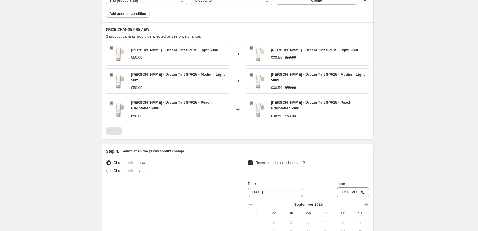
scroll to position [466, 0]
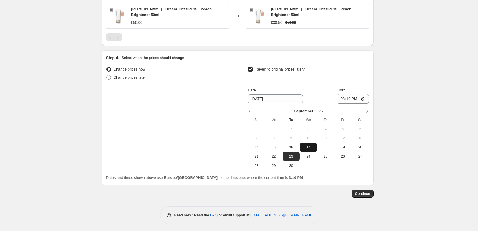
click at [309, 143] on button "17" at bounding box center [308, 147] width 17 height 9
type input "[DATE]"
click at [347, 97] on input "15:10" at bounding box center [353, 99] width 32 height 10
click at [345, 98] on input "15:30" at bounding box center [353, 99] width 32 height 10
click at [356, 98] on input "15:00" at bounding box center [353, 99] width 32 height 10
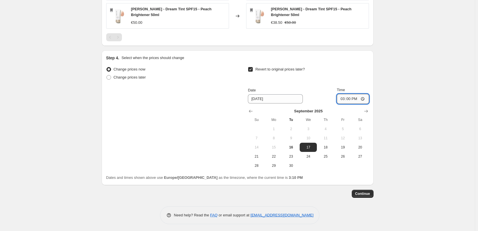
click at [364, 98] on input "15:00" at bounding box center [353, 99] width 32 height 10
type input "03:00"
click at [365, 192] on span "Continue" at bounding box center [362, 193] width 15 height 5
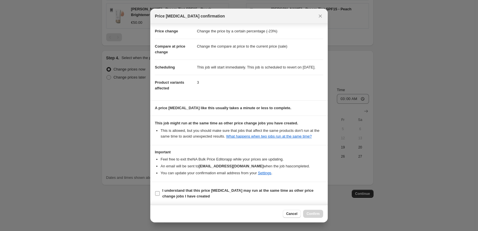
scroll to position [16, 0]
click at [187, 191] on b "I understand that this price [MEDICAL_DATA] may run at the same time as other p…" at bounding box center [237, 193] width 151 height 10
click at [160, 191] on input "I understand that this price [MEDICAL_DATA] may run at the same time as other p…" at bounding box center [157, 193] width 5 height 5
checkbox input "true"
click at [312, 212] on span "Confirm" at bounding box center [313, 213] width 13 height 5
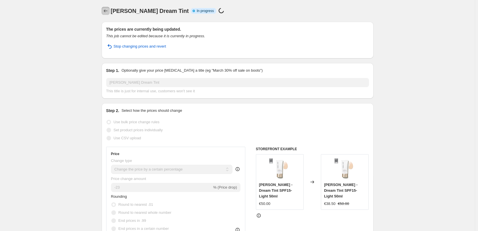
click at [106, 10] on icon "Price change jobs" at bounding box center [106, 11] width 6 height 6
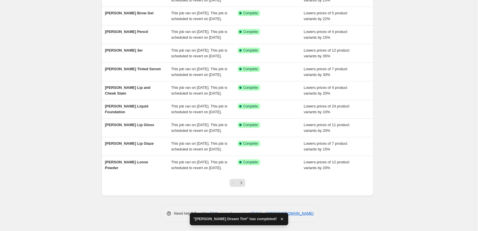
scroll to position [121, 0]
click at [245, 179] on button "Next" at bounding box center [241, 183] width 8 height 8
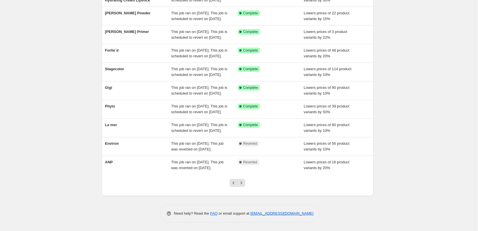
click at [244, 179] on button "Next" at bounding box center [241, 183] width 8 height 8
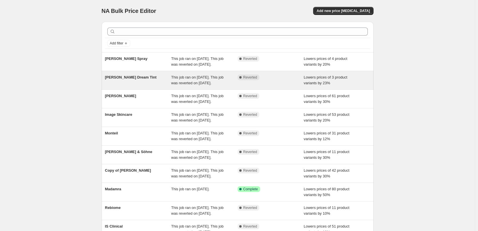
click at [135, 79] on span "[PERSON_NAME] Dream Tint" at bounding box center [131, 77] width 52 height 4
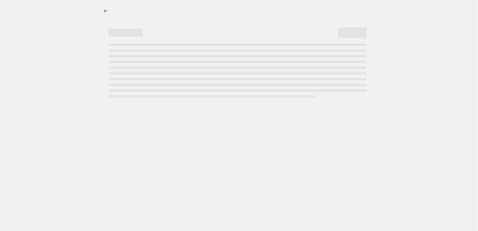
select select "percentage"
select select "vendor"
select select "tag"
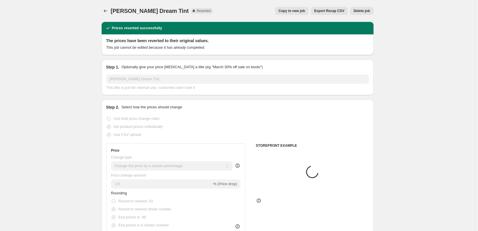
click at [366, 15] on button "Delete job" at bounding box center [361, 11] width 23 height 8
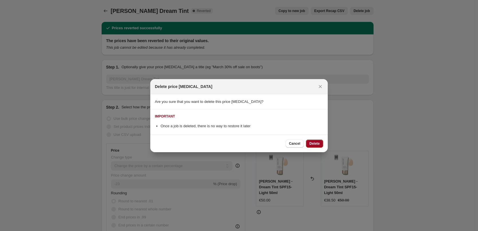
click at [316, 142] on span "Delete" at bounding box center [314, 143] width 10 height 5
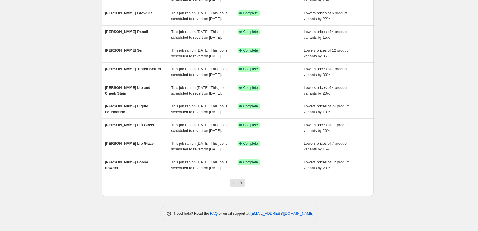
scroll to position [121, 0]
click at [244, 183] on icon "Next" at bounding box center [241, 183] width 6 height 6
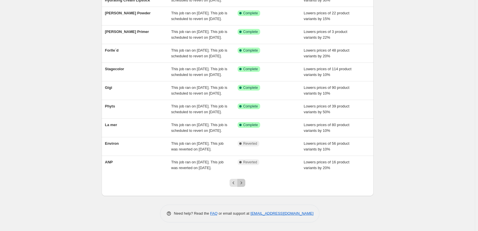
click at [244, 183] on icon "Next" at bounding box center [241, 183] width 6 height 6
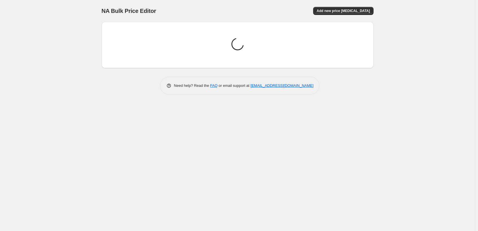
scroll to position [0, 0]
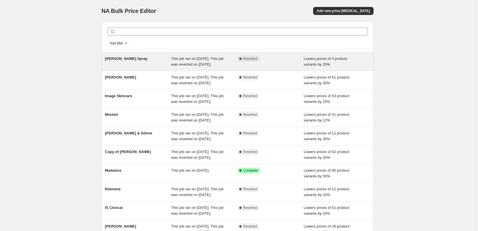
click at [125, 59] on span "[PERSON_NAME] Spray" at bounding box center [126, 58] width 43 height 4
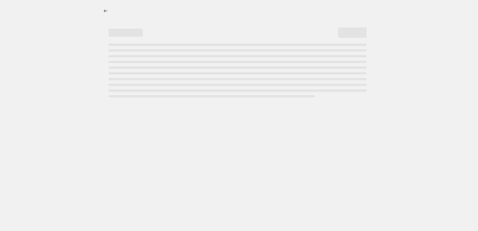
select select "percentage"
select select "tag"
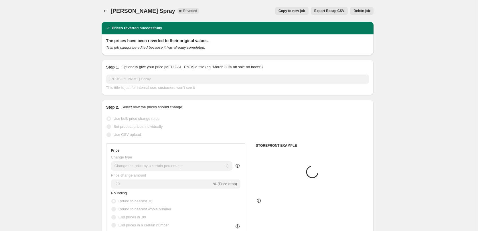
click at [301, 15] on button "Copy to new job" at bounding box center [291, 11] width 33 height 8
select select "percentage"
select select "tag"
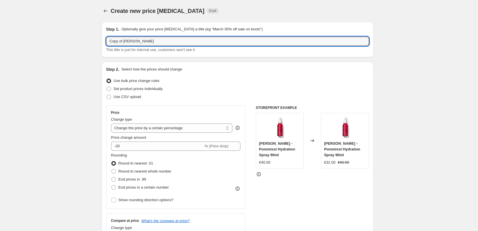
drag, startPoint x: 125, startPoint y: 42, endPoint x: 78, endPoint y: 47, distance: 47.0
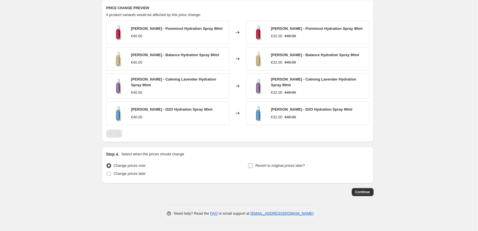
type input "[PERSON_NAME] Spray"
click at [292, 167] on span "Revert to original prices later?" at bounding box center [280, 165] width 50 height 4
click at [253, 167] on input "Revert to original prices later?" at bounding box center [250, 165] width 5 height 5
checkbox input "true"
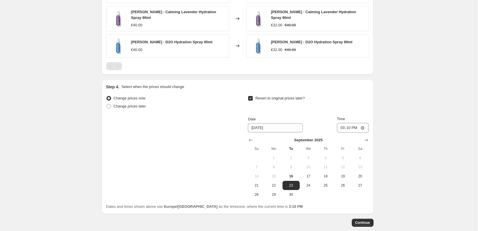
scroll to position [480, 0]
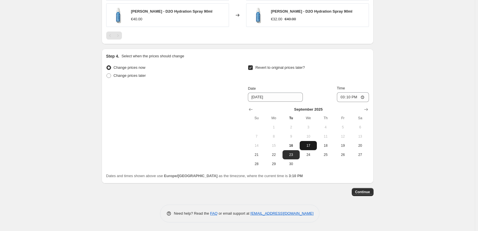
click at [315, 145] on span "17" at bounding box center [308, 145] width 13 height 5
type input "[DATE]"
click at [342, 96] on input "15:10" at bounding box center [353, 97] width 32 height 10
type input "03:00"
click at [372, 195] on button "Continue" at bounding box center [363, 192] width 22 height 8
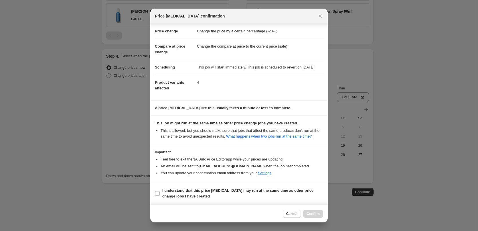
scroll to position [0, 0]
click at [206, 189] on b "I understand that this price [MEDICAL_DATA] may run at the same time as other p…" at bounding box center [237, 193] width 151 height 10
click at [160, 191] on input "I understand that this price [MEDICAL_DATA] may run at the same time as other p…" at bounding box center [157, 193] width 5 height 5
checkbox input "true"
click at [305, 210] on button "Confirm" at bounding box center [313, 214] width 20 height 8
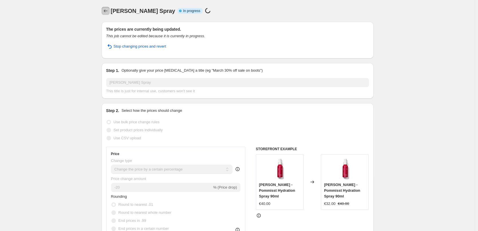
click at [108, 13] on button "Price change jobs" at bounding box center [106, 11] width 8 height 8
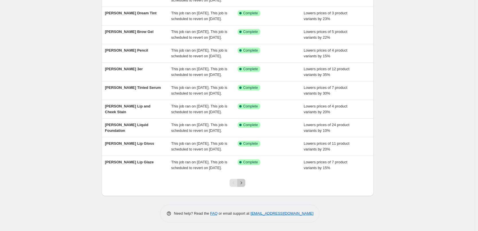
click at [244, 182] on icon "Next" at bounding box center [241, 183] width 6 height 6
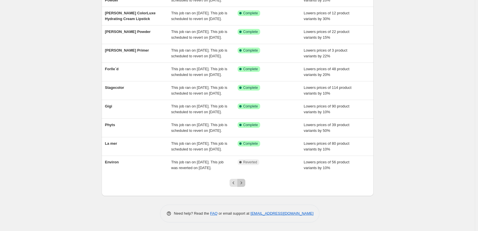
click at [244, 182] on icon "Next" at bounding box center [241, 183] width 6 height 6
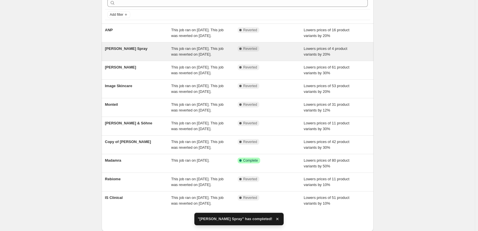
click at [119, 57] on div "[PERSON_NAME] Spray" at bounding box center [138, 51] width 66 height 11
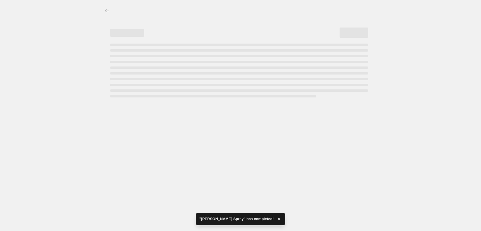
select select "percentage"
select select "tag"
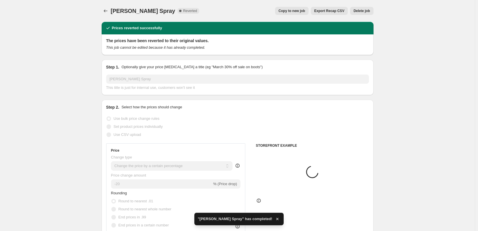
click at [358, 10] on span "Delete job" at bounding box center [362, 11] width 16 height 5
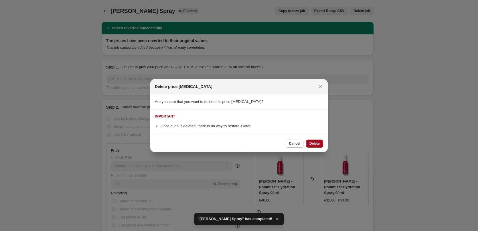
click at [316, 142] on span "Delete" at bounding box center [314, 143] width 10 height 5
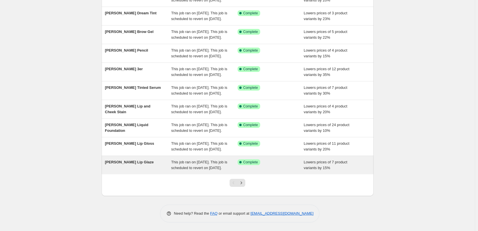
scroll to position [121, 0]
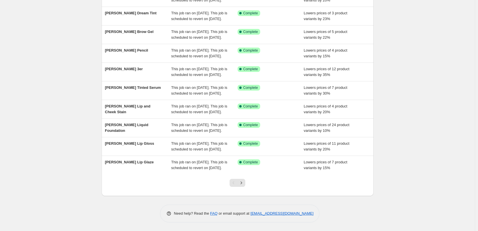
click at [237, 183] on div "Pagination" at bounding box center [234, 183] width 8 height 8
click at [239, 183] on button "Next" at bounding box center [241, 183] width 8 height 8
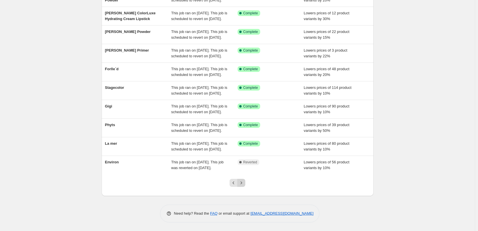
click at [242, 182] on icon "Next" at bounding box center [241, 183] width 6 height 6
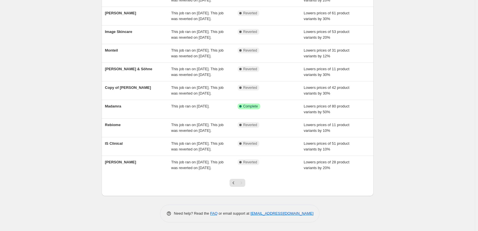
scroll to position [98, 0]
